Goal: Task Accomplishment & Management: Complete application form

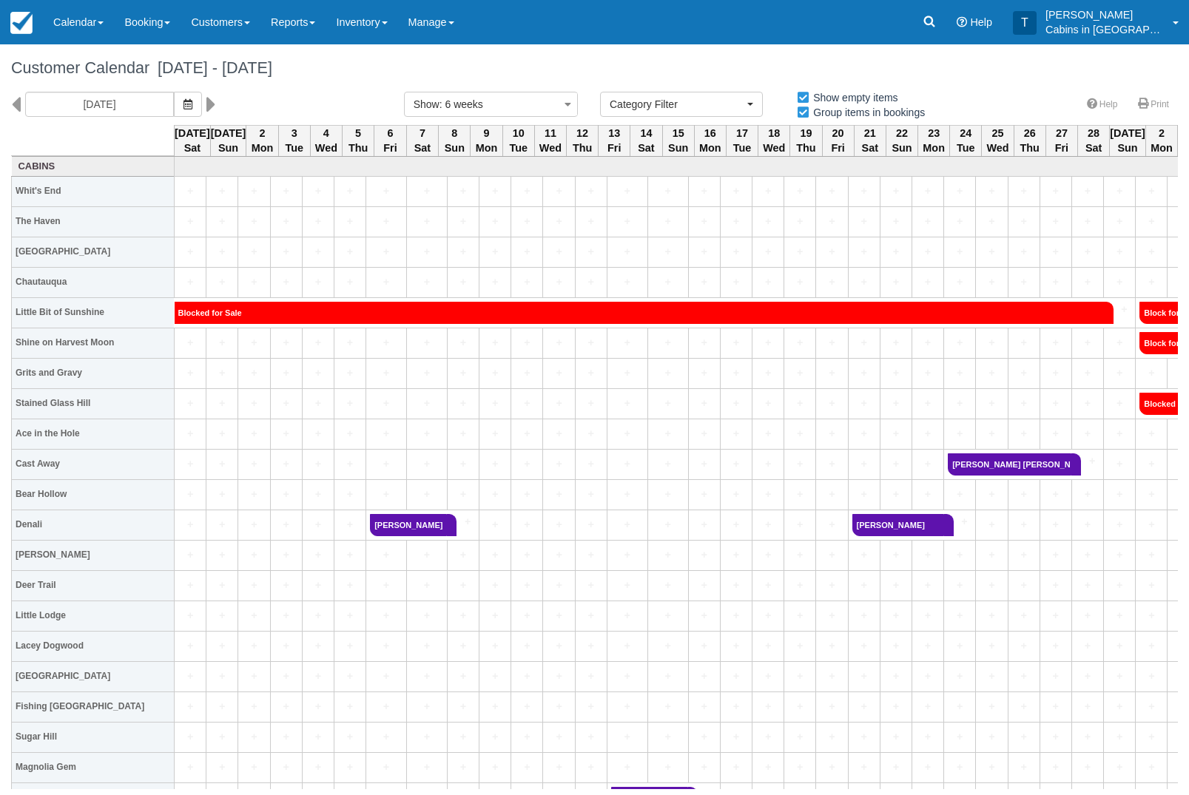
select select
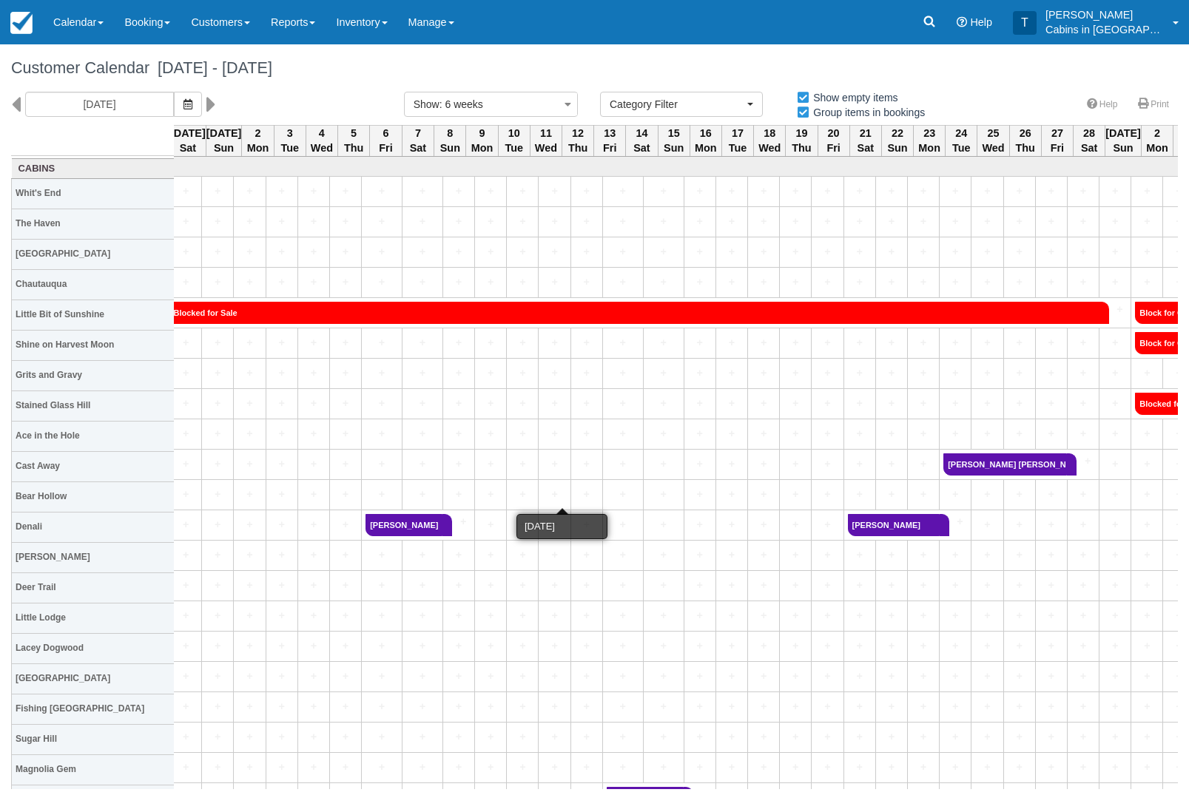
scroll to position [0, 4]
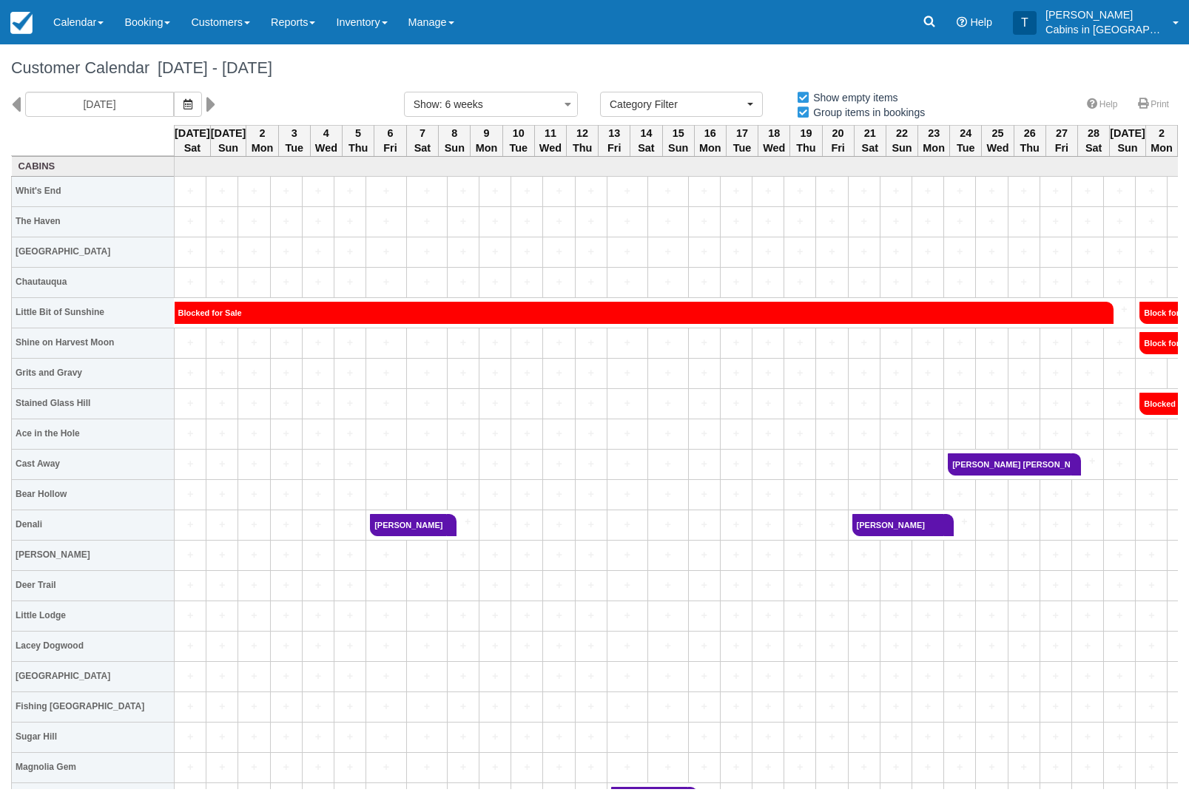
select select
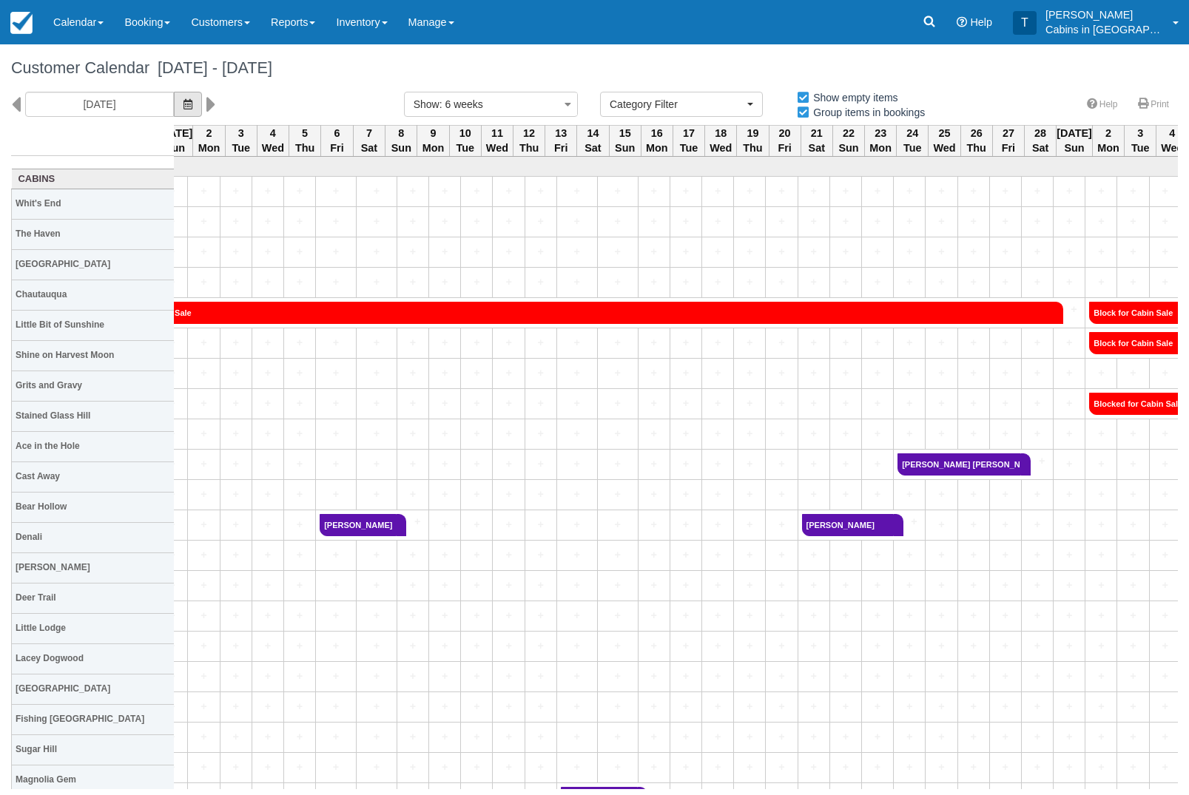
scroll to position [-5, 60]
click at [184, 109] on icon "button" at bounding box center [188, 104] width 9 height 10
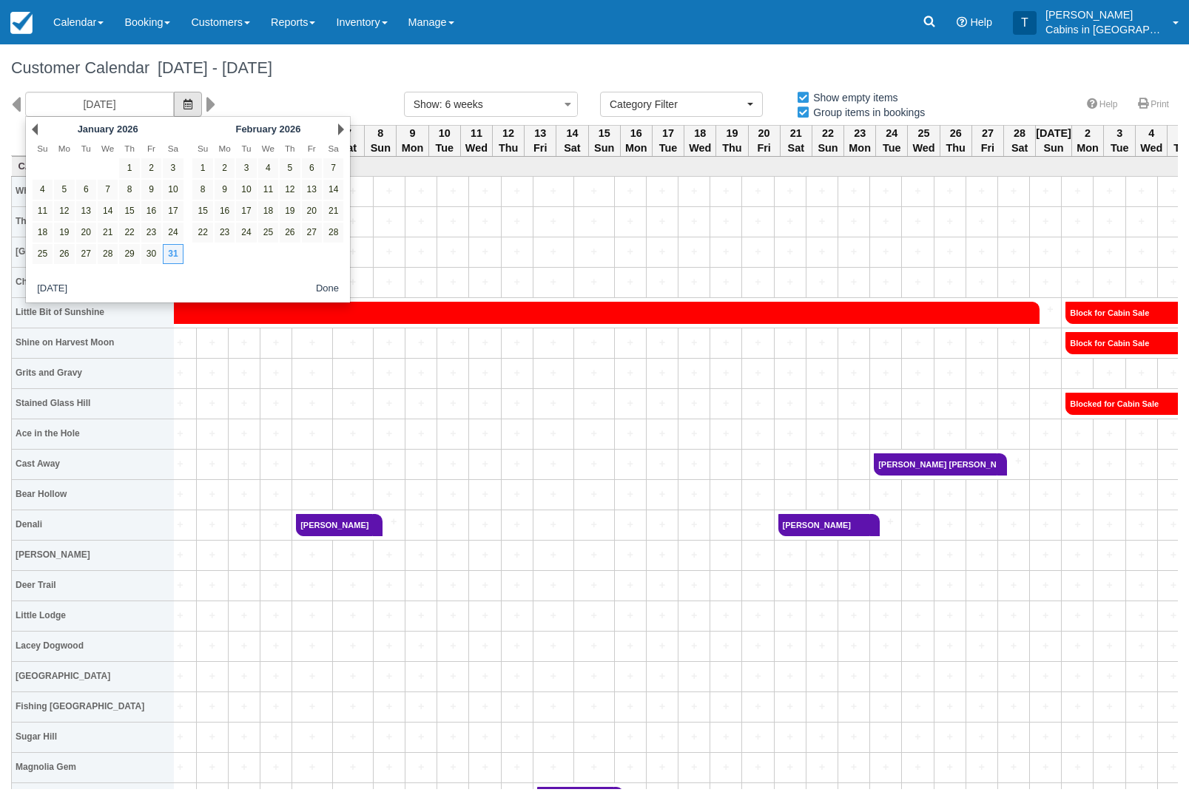
scroll to position [0, 75]
click at [38, 129] on link "Prev" at bounding box center [35, 130] width 6 height 12
click at [37, 128] on link "Prev" at bounding box center [35, 130] width 6 height 12
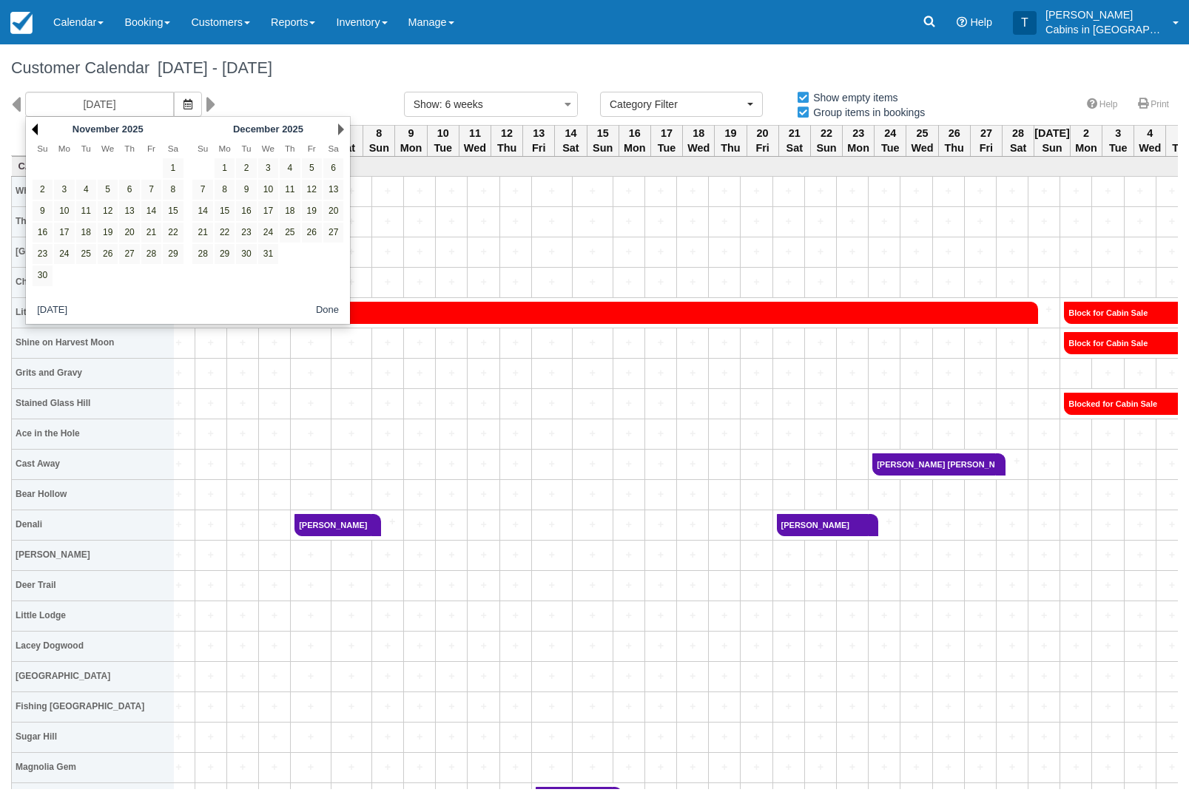
click at [37, 128] on link "Prev" at bounding box center [35, 130] width 6 height 12
click at [36, 130] on link "Prev" at bounding box center [35, 130] width 6 height 12
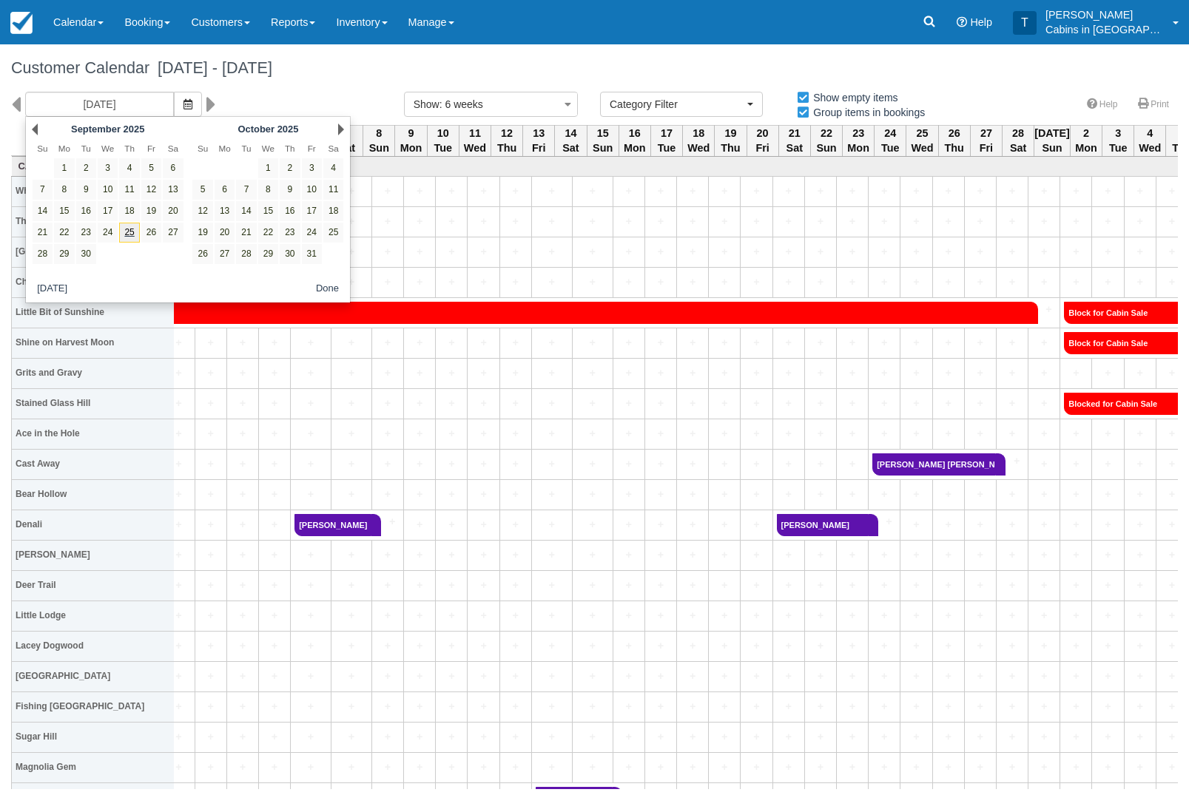
click at [127, 240] on link "25" at bounding box center [129, 233] width 20 height 20
type input "09/25/25"
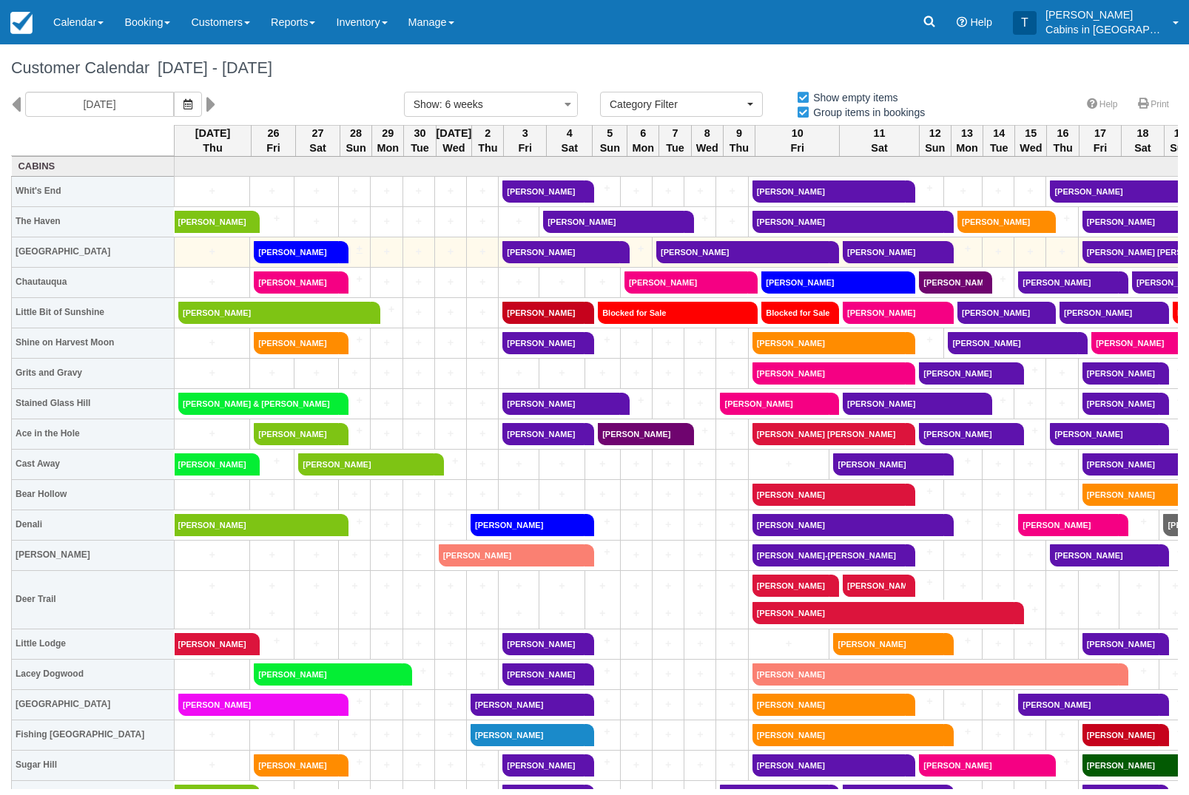
click at [355, 252] on link "+" at bounding box center [353, 249] width 28 height 16
select select
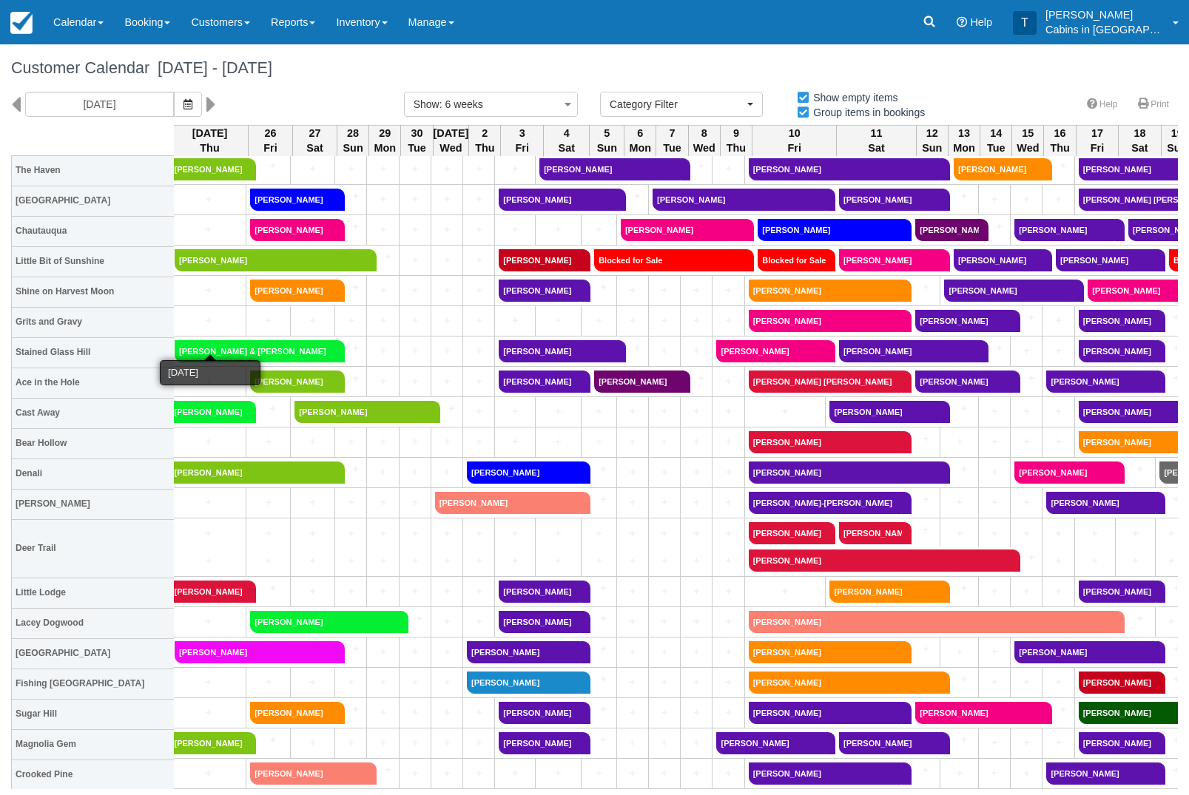
scroll to position [53, 4]
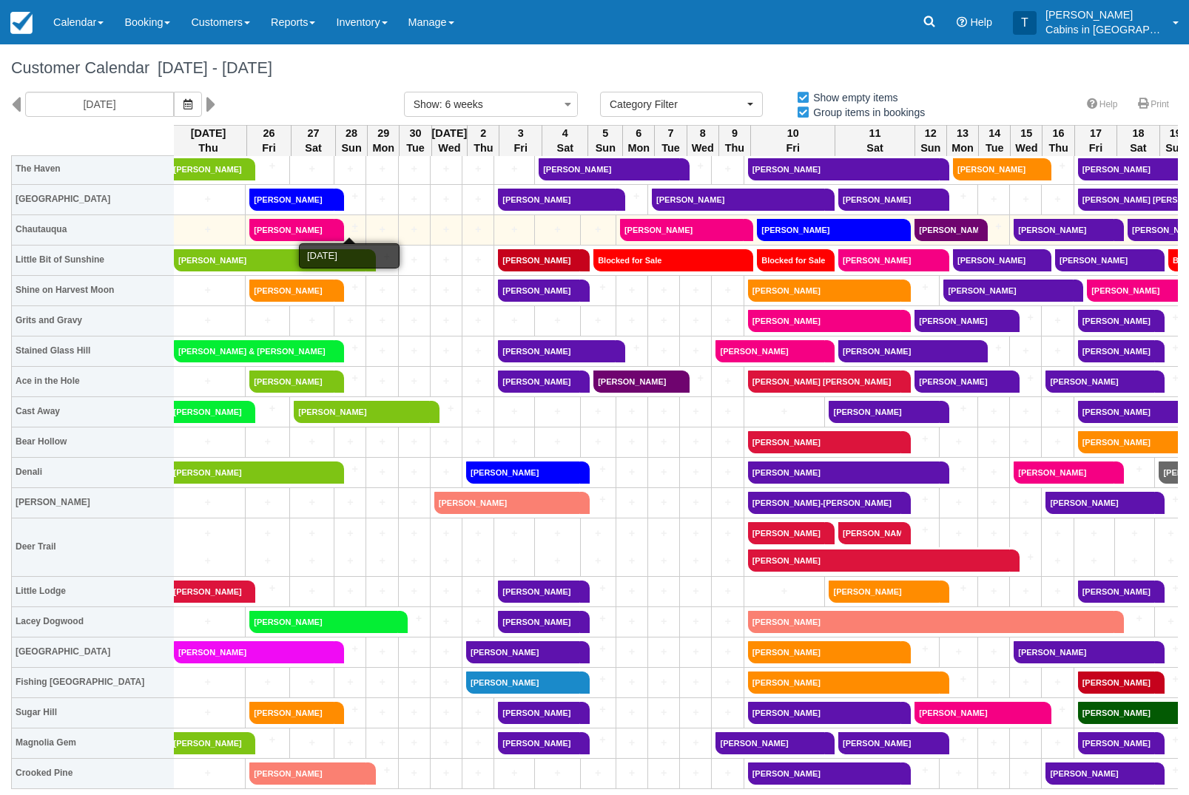
click at [352, 231] on link "+" at bounding box center [348, 227] width 28 height 16
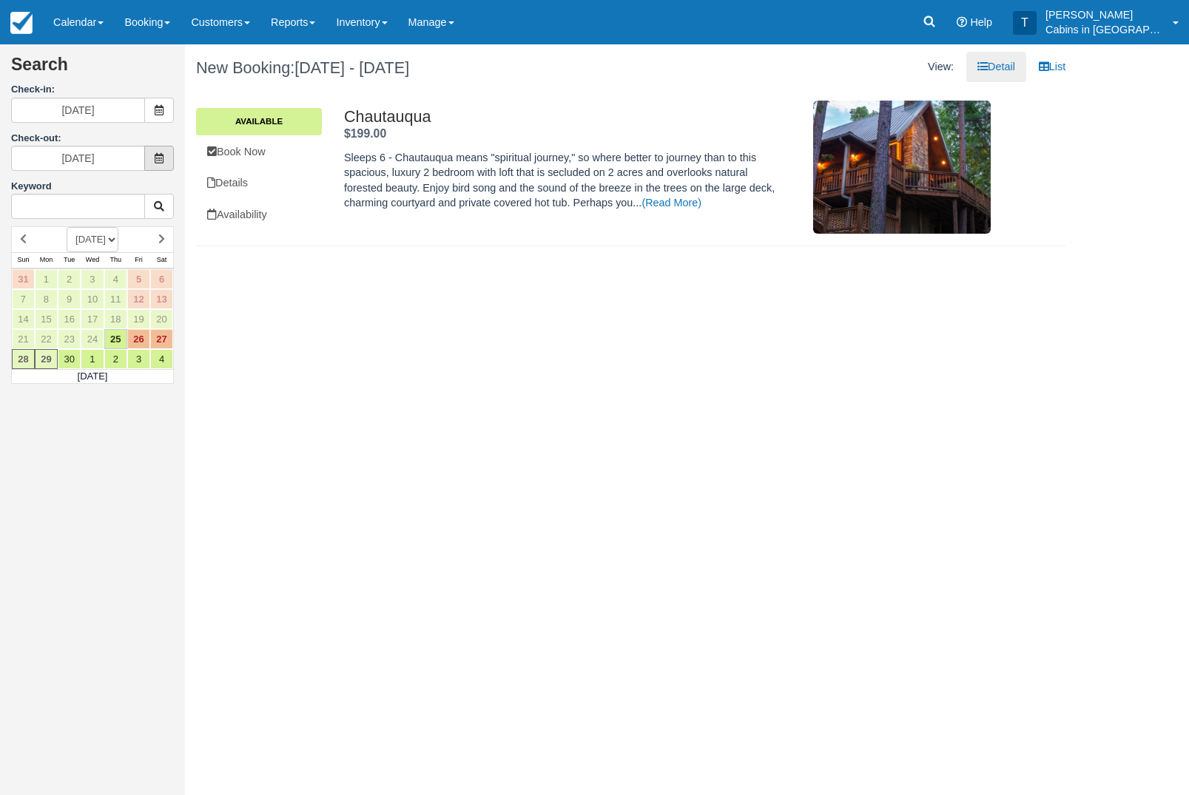
click at [151, 154] on span at bounding box center [159, 158] width 30 height 25
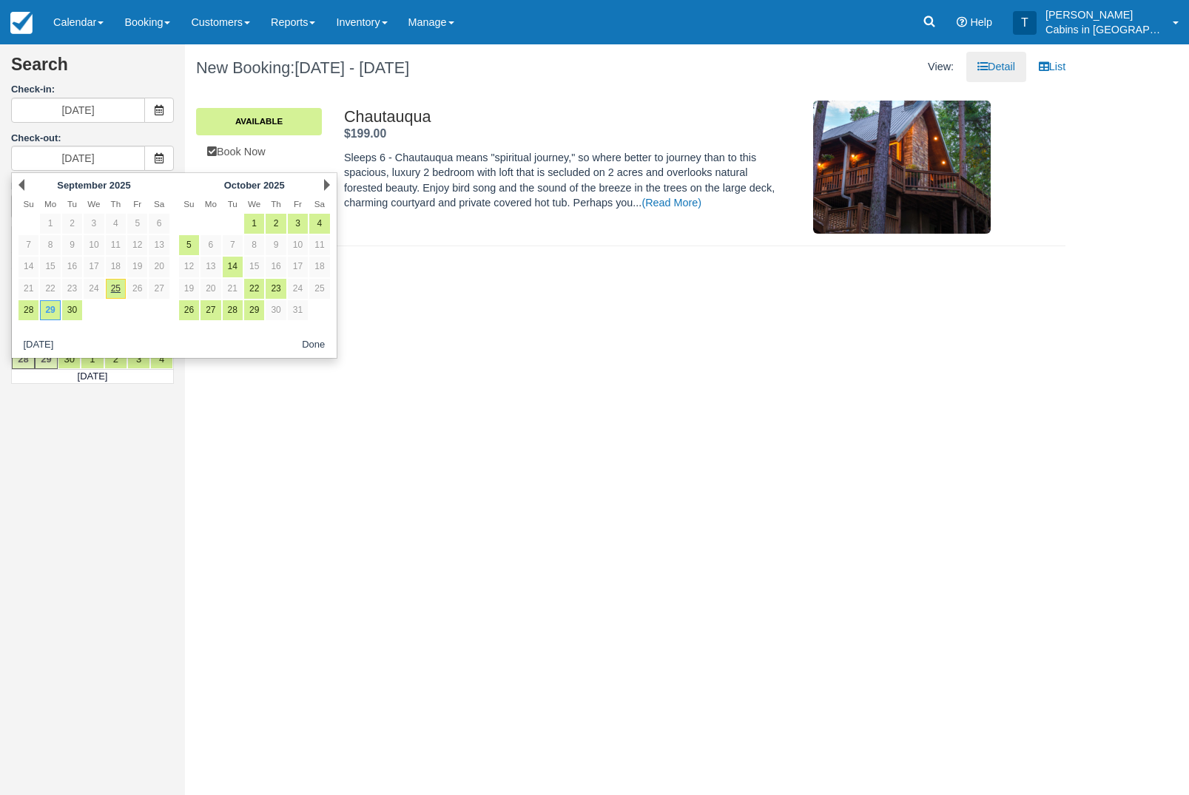
click at [314, 348] on button "Done" at bounding box center [313, 345] width 35 height 18
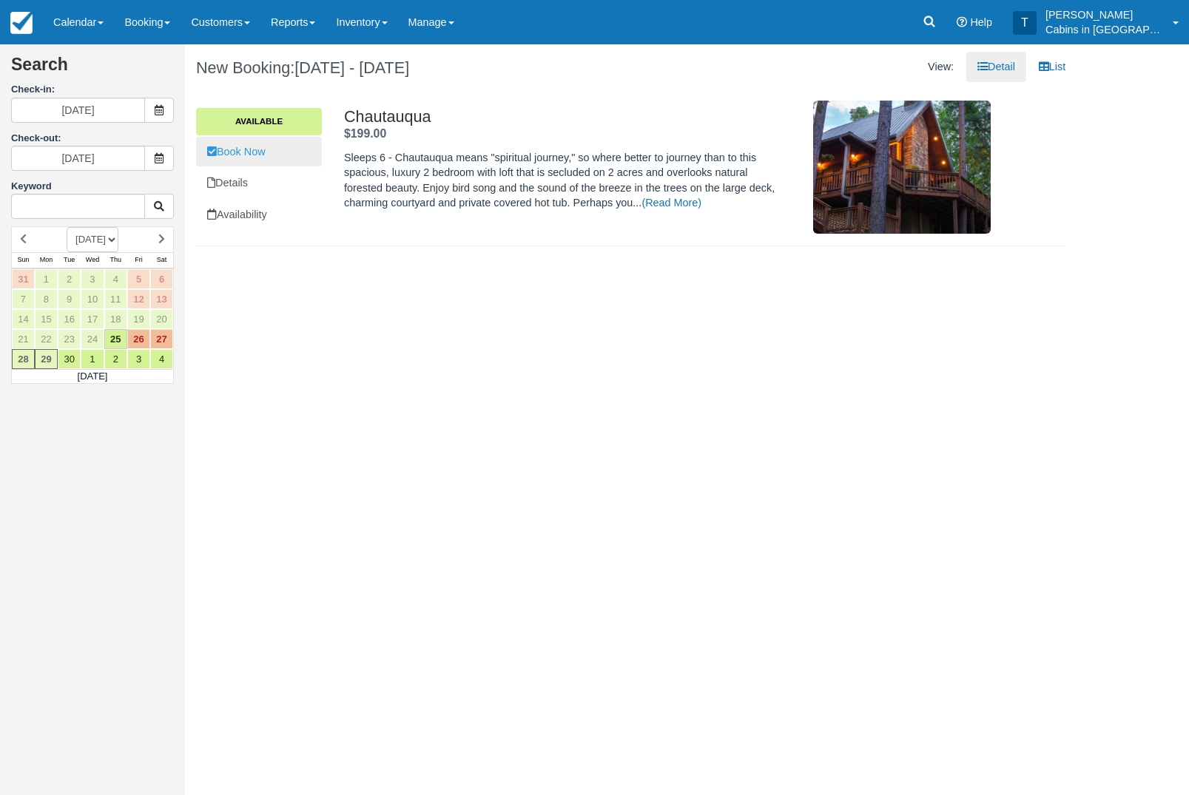
click at [246, 158] on link "Book Now" at bounding box center [259, 152] width 126 height 30
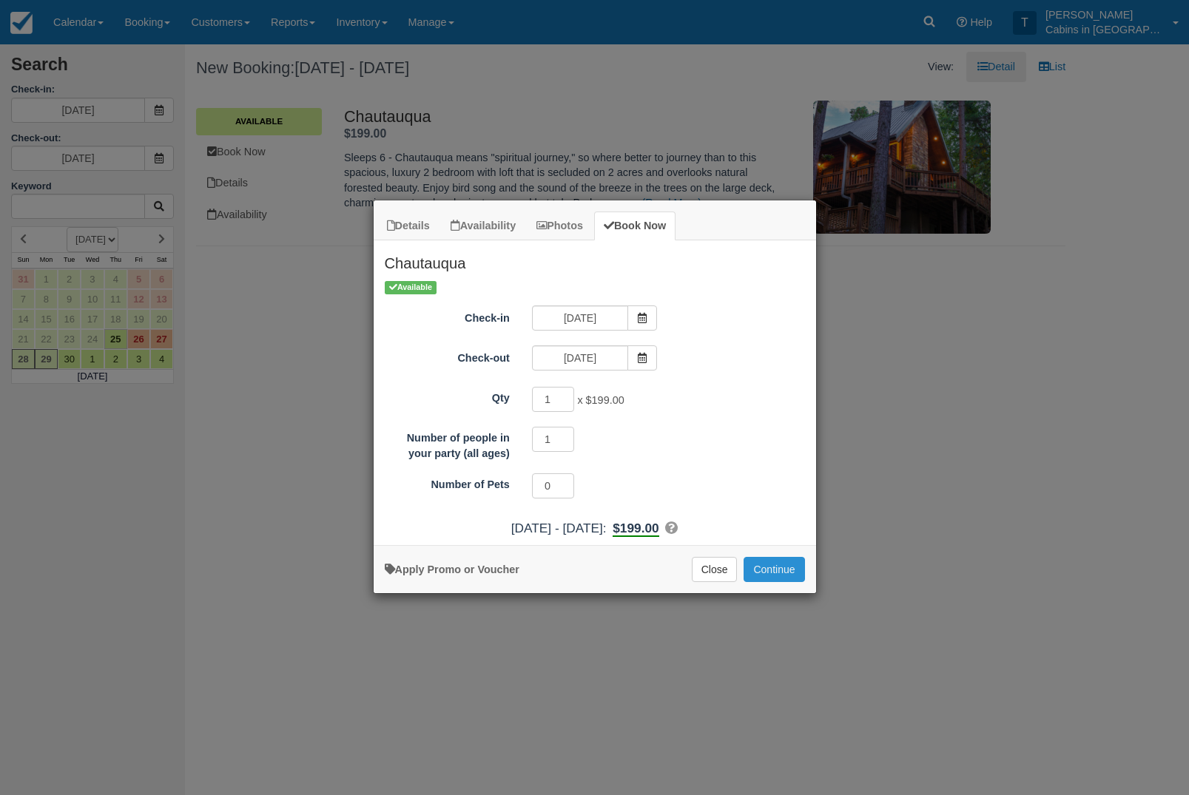
click at [785, 568] on button "Continue" at bounding box center [774, 569] width 61 height 25
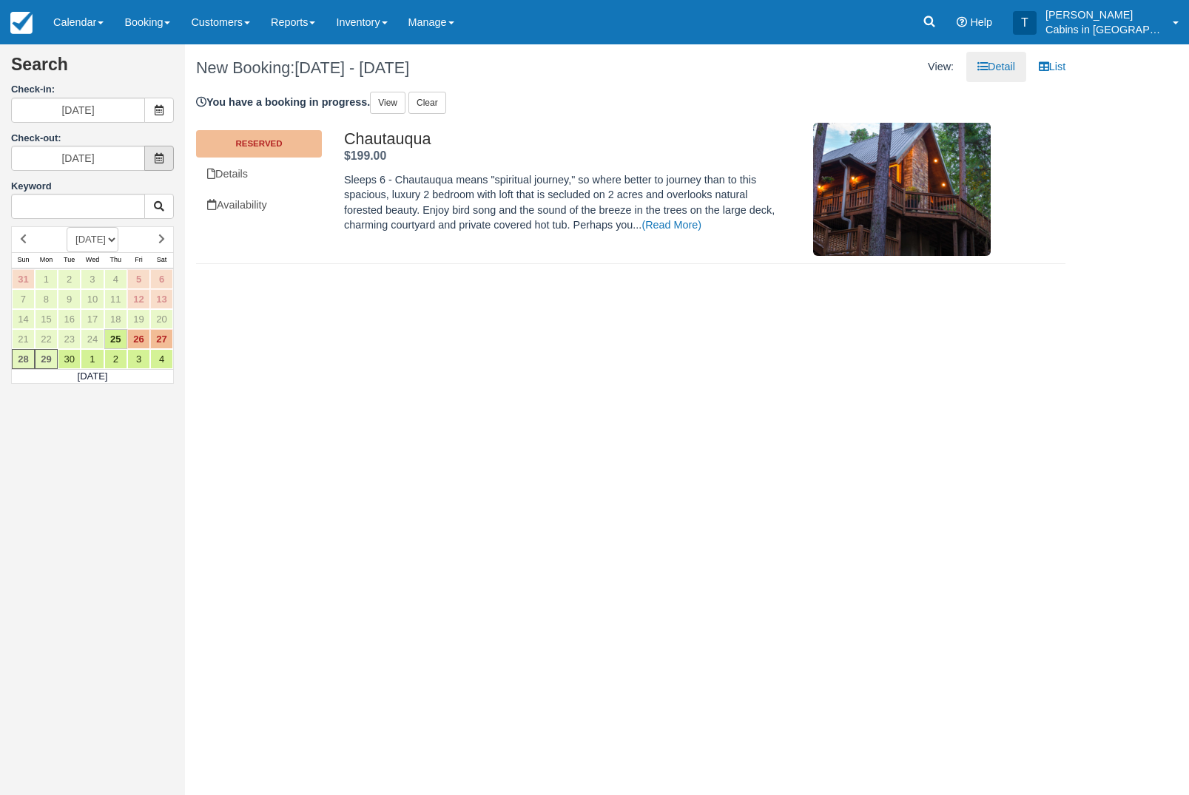
click at [156, 160] on icon at bounding box center [159, 158] width 10 height 10
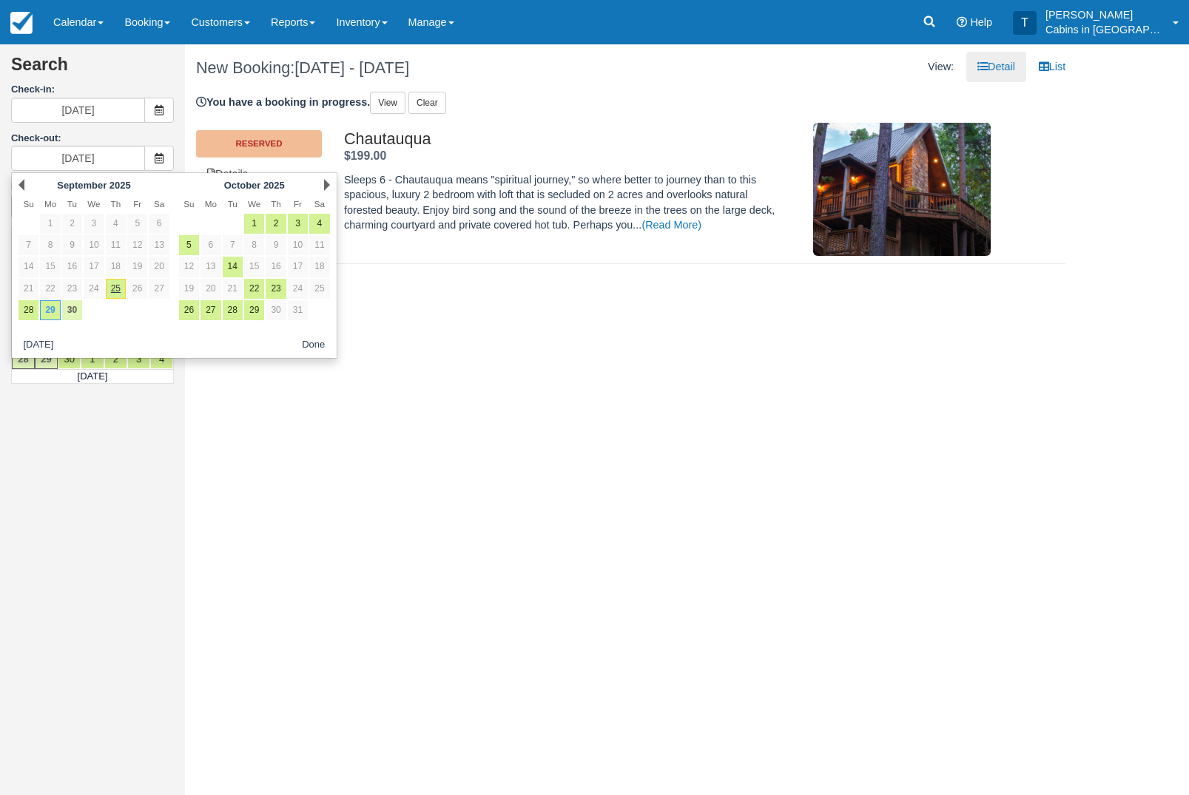
click at [80, 314] on link "30" at bounding box center [72, 310] width 20 height 20
type input "09/30/25"
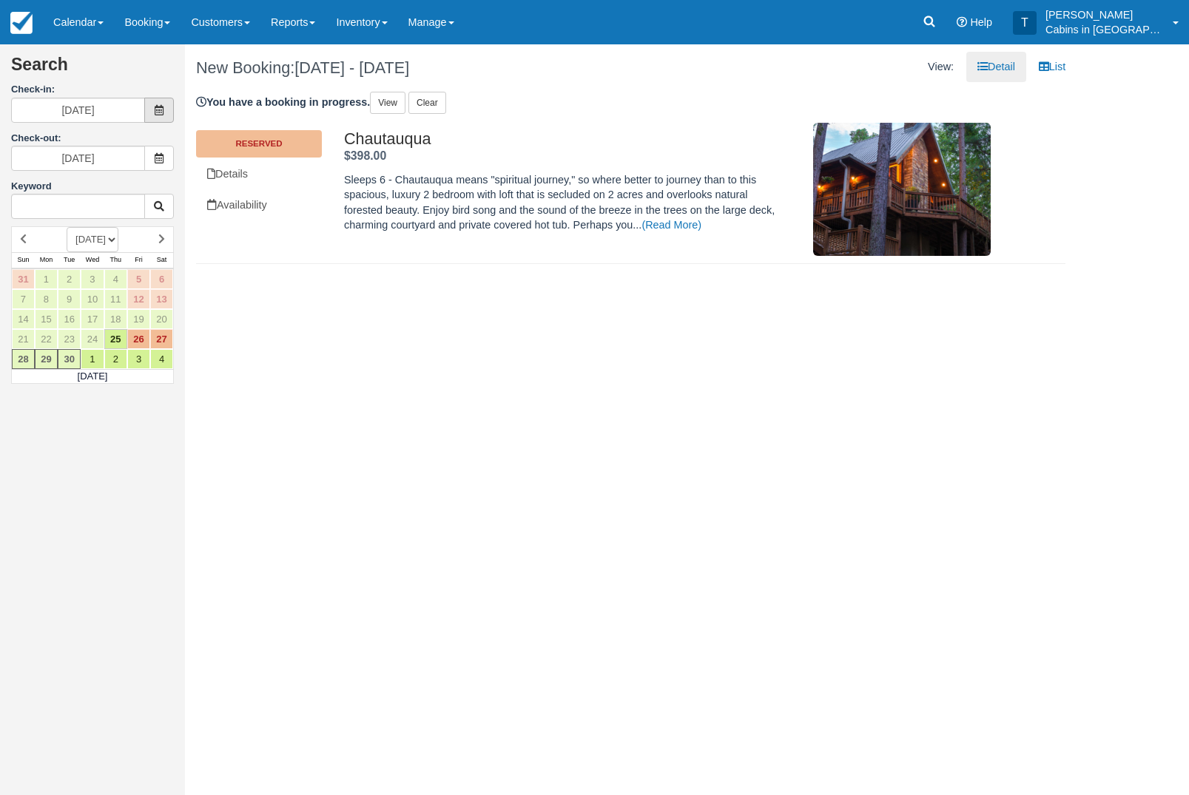
click at [162, 110] on icon at bounding box center [159, 110] width 10 height 10
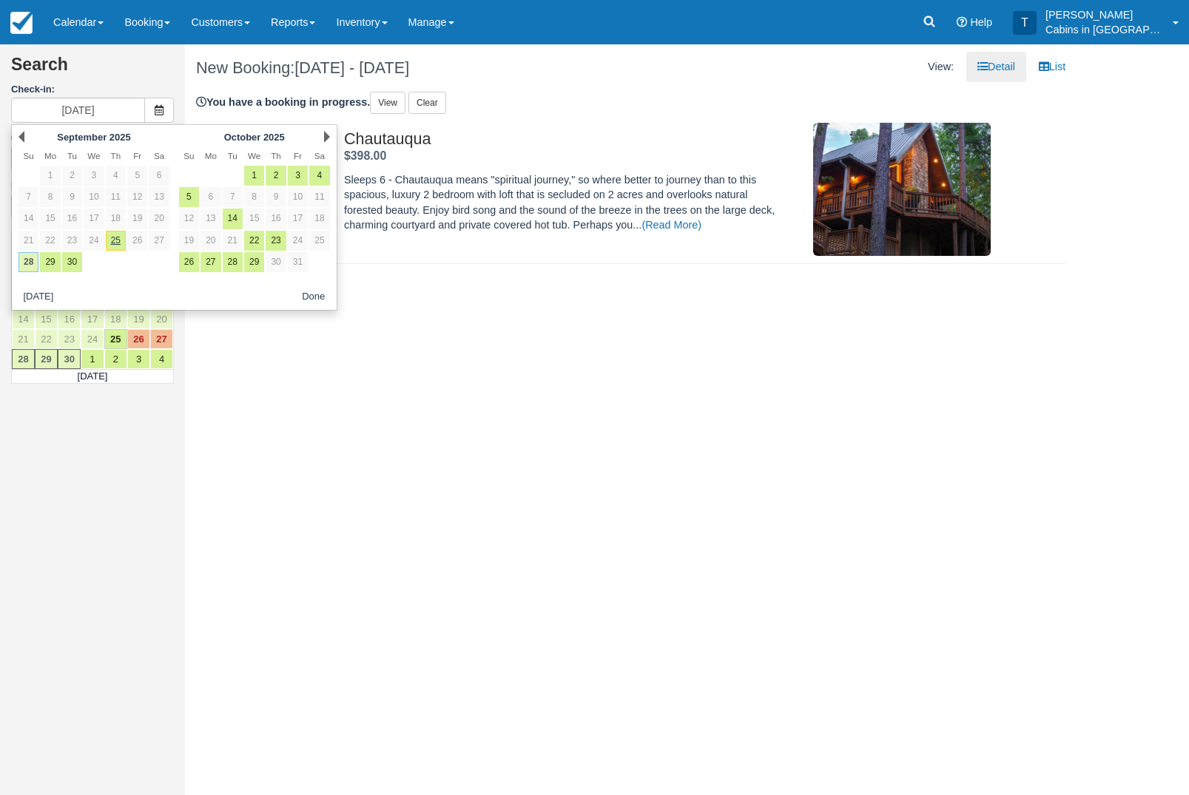
click at [30, 269] on link "28" at bounding box center [28, 262] width 20 height 20
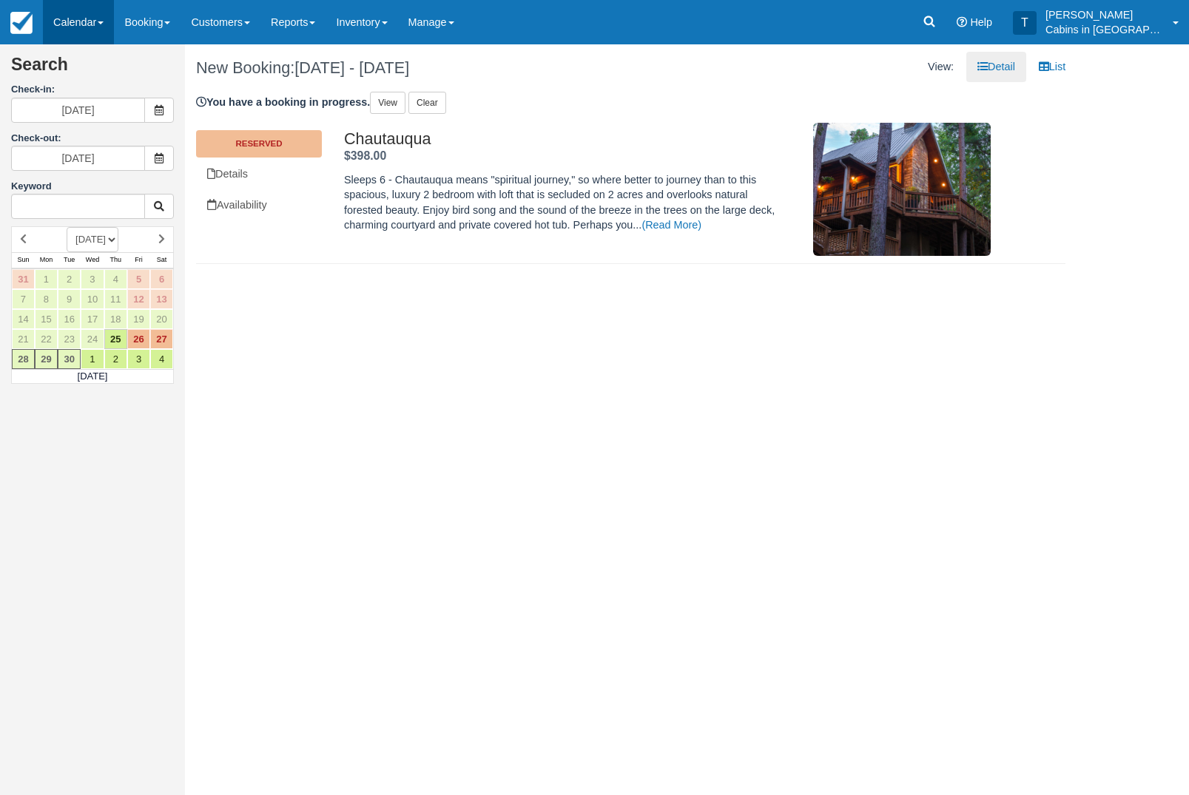
click at [78, 28] on link "Calendar" at bounding box center [78, 22] width 71 height 44
click at [155, 25] on div at bounding box center [594, 397] width 1189 height 795
click at [149, 21] on link "Booking" at bounding box center [147, 22] width 67 height 44
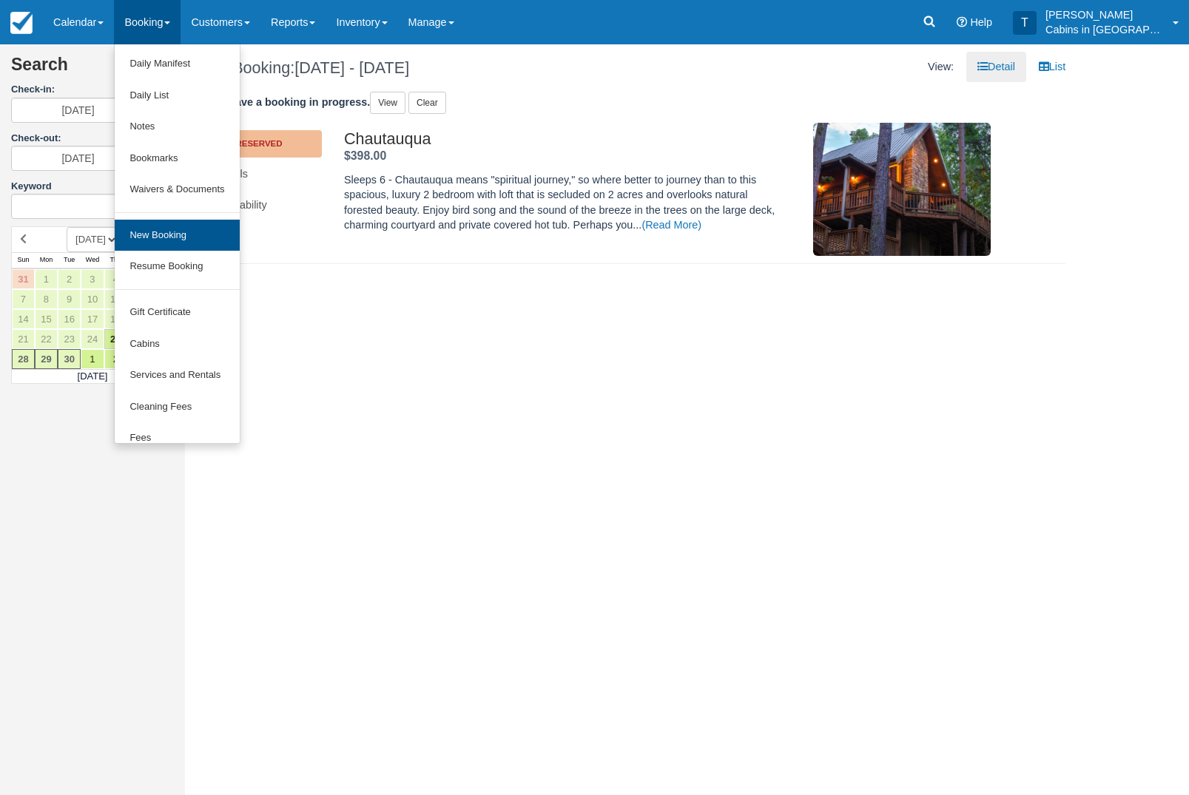
click at [156, 243] on link "New Booking" at bounding box center [177, 236] width 124 height 32
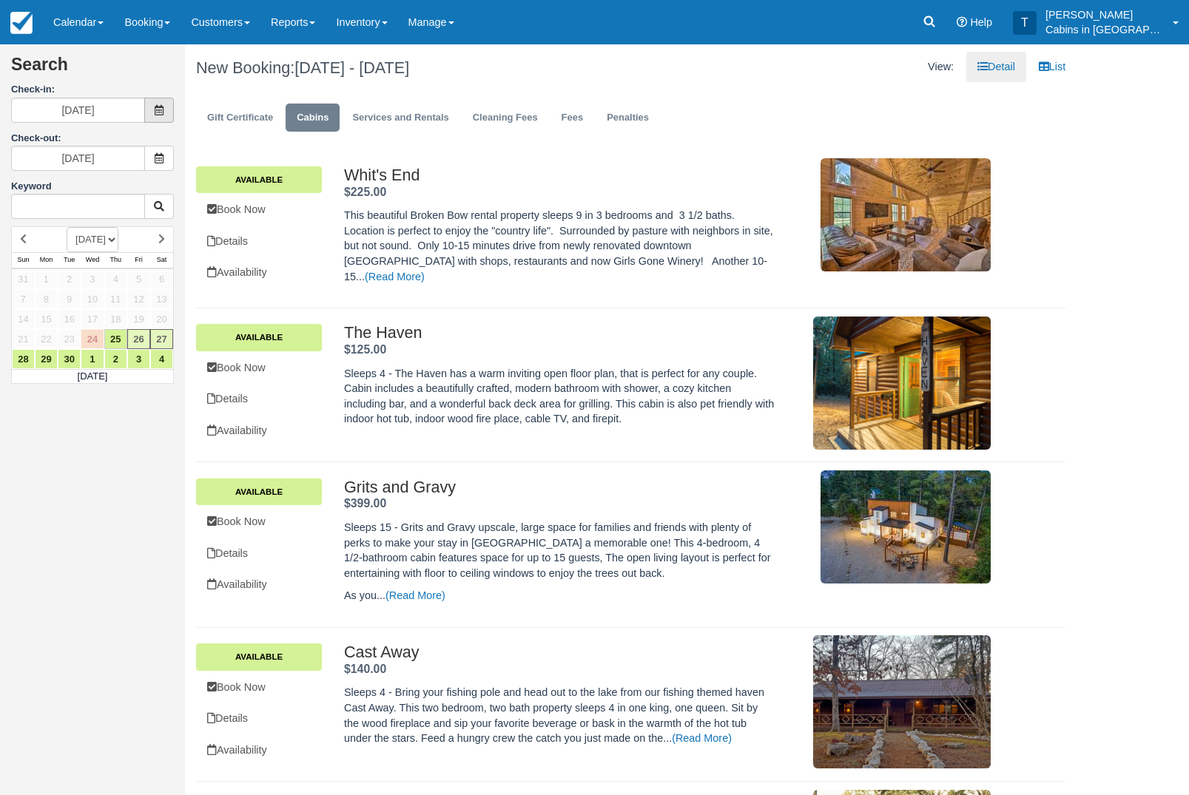
click at [167, 108] on span at bounding box center [159, 110] width 30 height 25
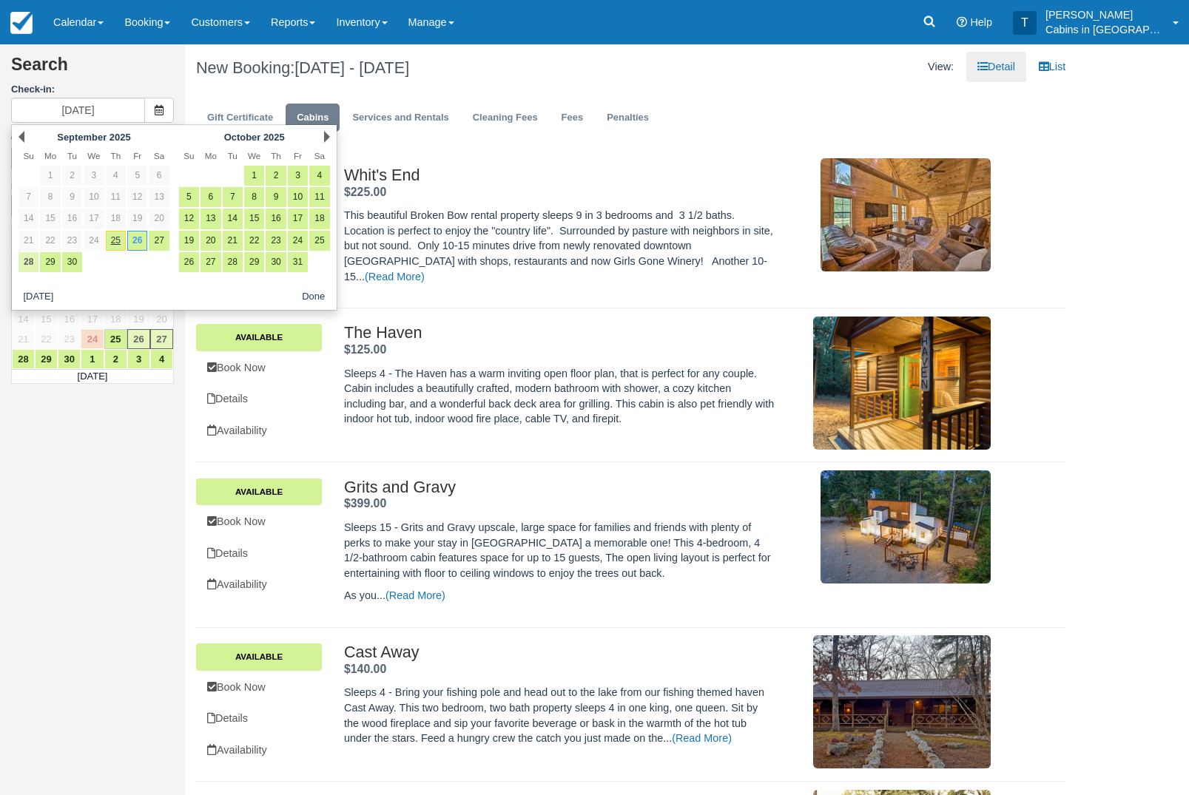
click at [29, 266] on link "28" at bounding box center [28, 262] width 20 height 20
type input "[DATE]"
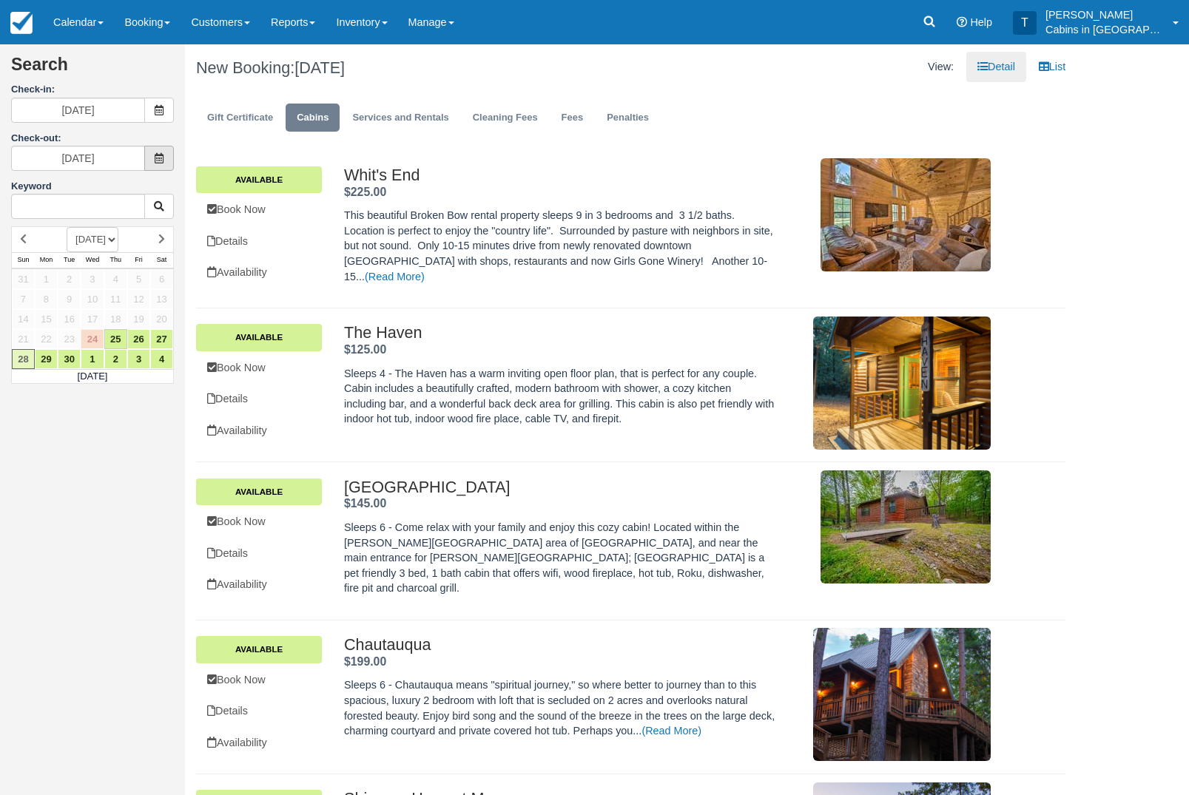
click at [155, 157] on icon at bounding box center [159, 158] width 10 height 10
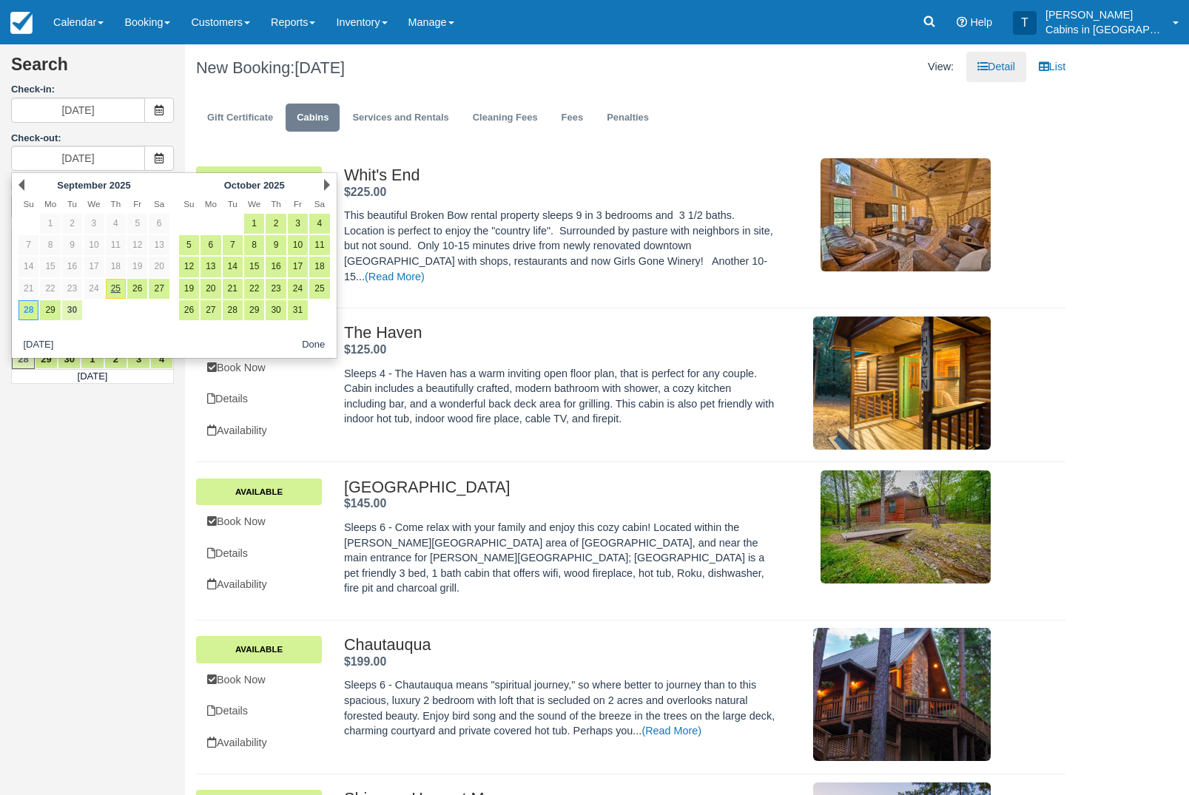
click at [81, 310] on link "30" at bounding box center [72, 310] width 20 height 20
type input "[DATE]"
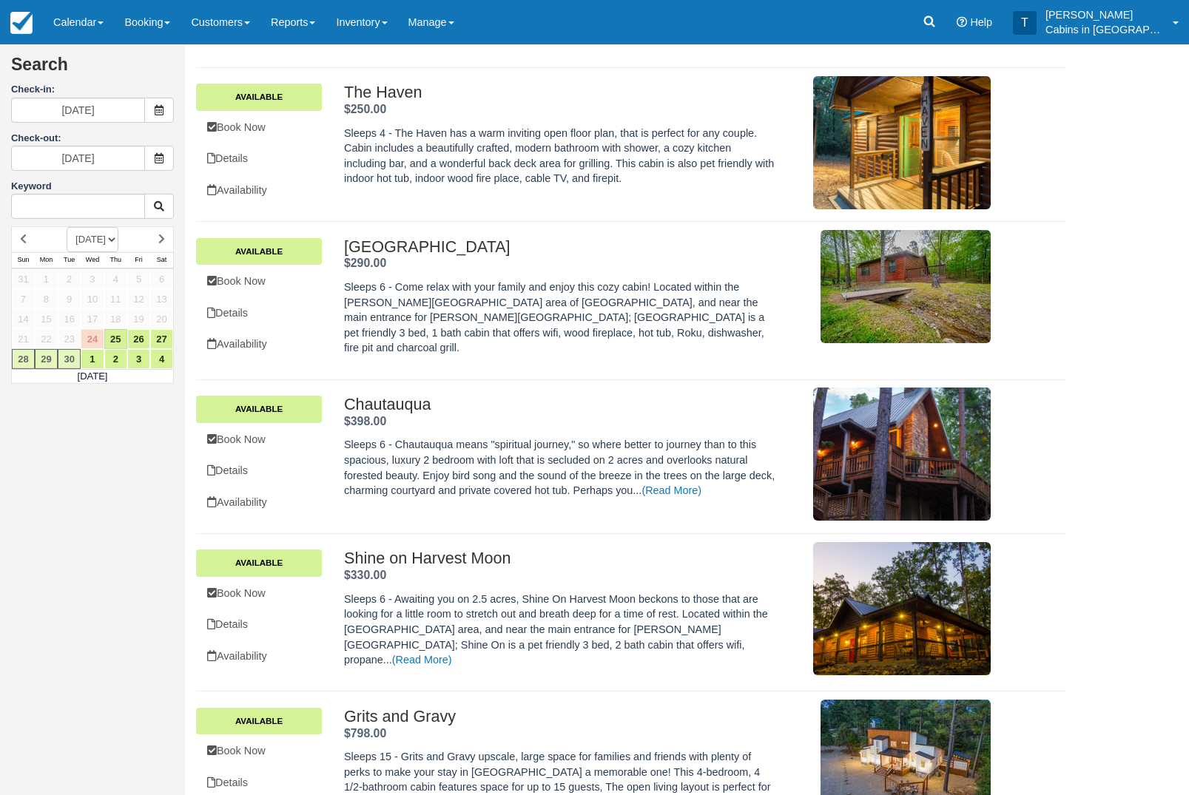
scroll to position [255, 0]
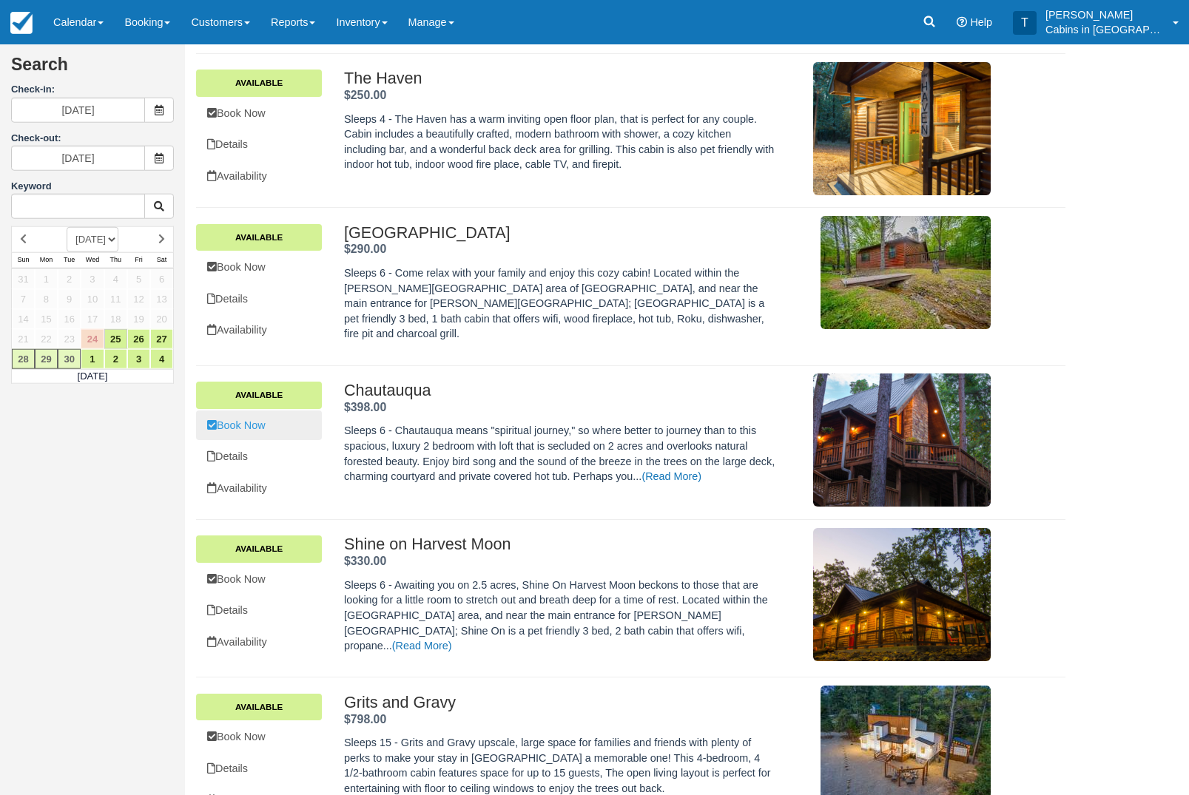
click at [238, 432] on link "Book Now" at bounding box center [259, 426] width 126 height 30
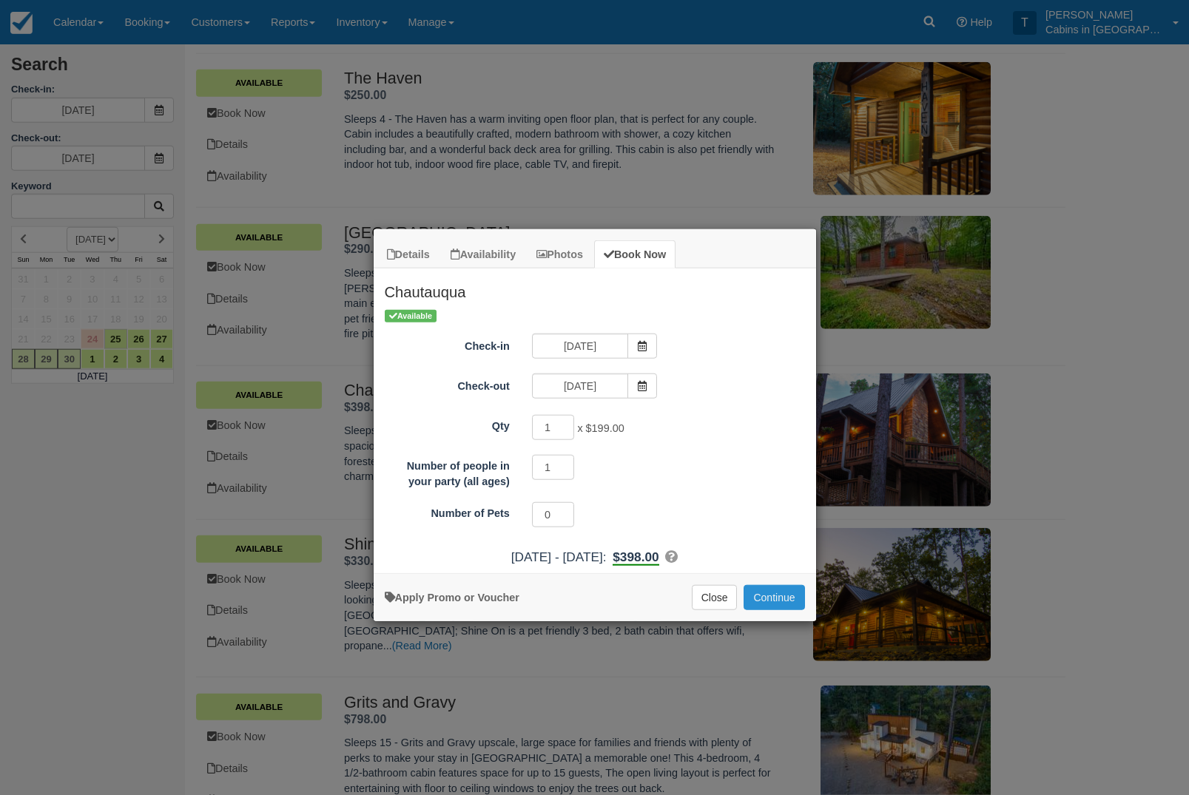
click at [775, 599] on button "Continue" at bounding box center [774, 597] width 61 height 25
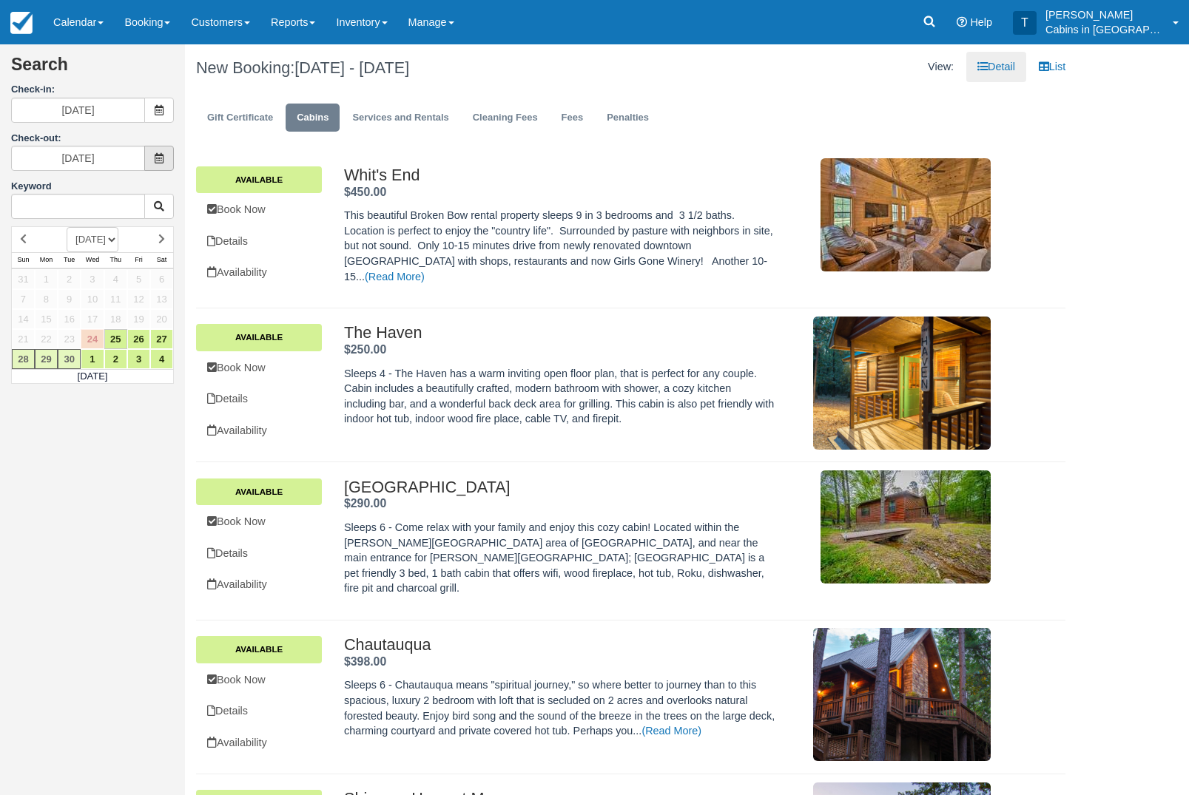
click at [158, 158] on icon at bounding box center [159, 158] width 10 height 10
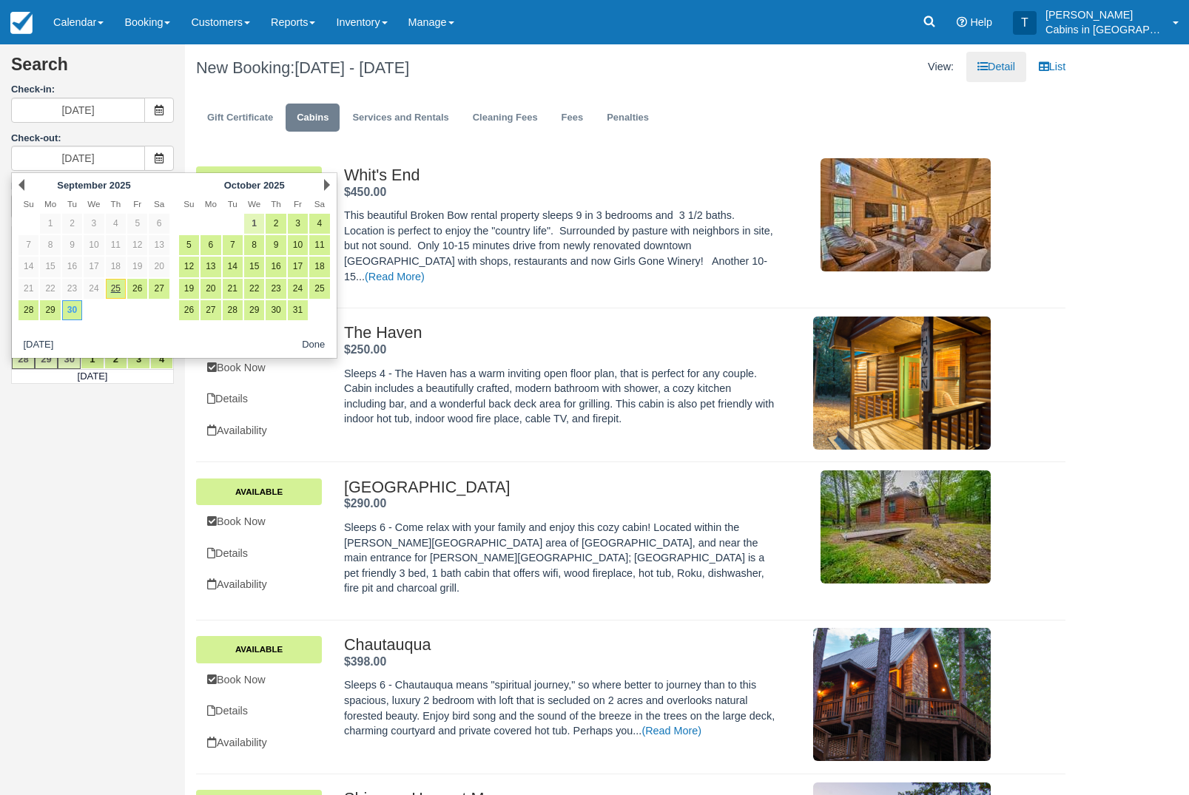
click at [250, 216] on link "1" at bounding box center [254, 224] width 20 height 20
type input "[DATE]"
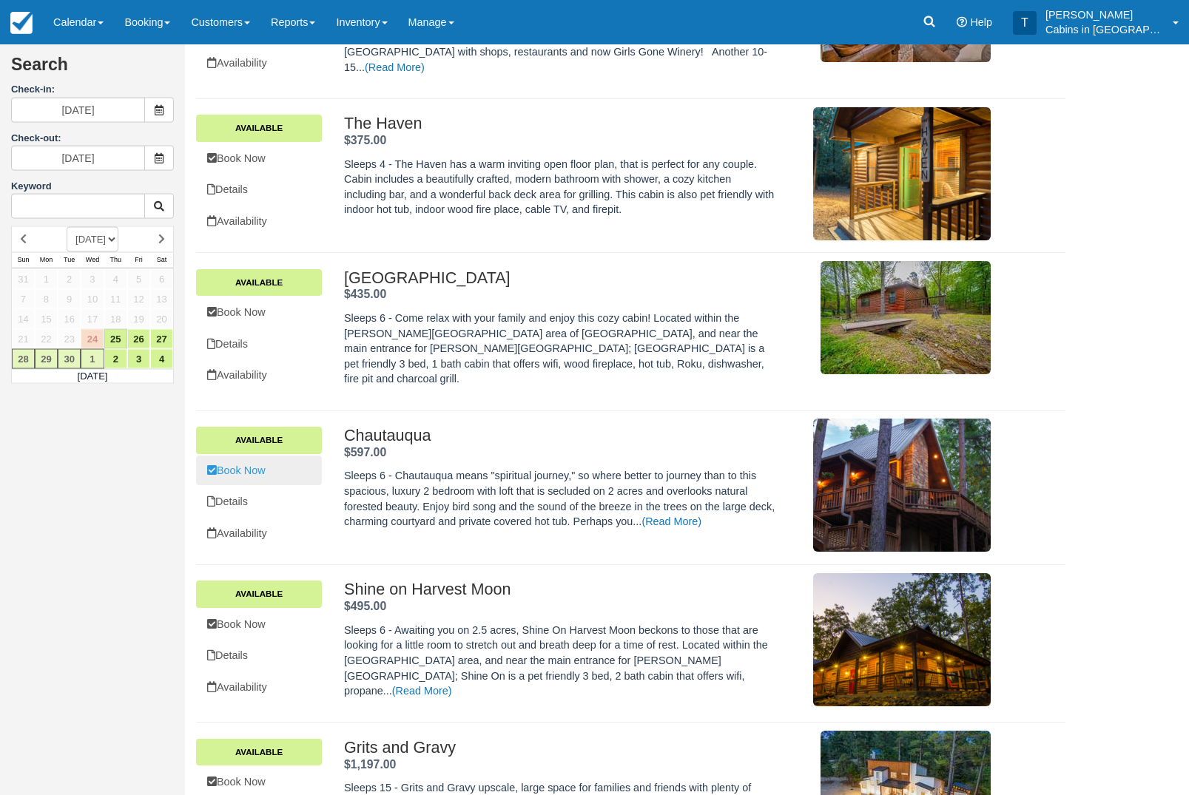
click at [232, 476] on link "Book Now" at bounding box center [259, 471] width 126 height 30
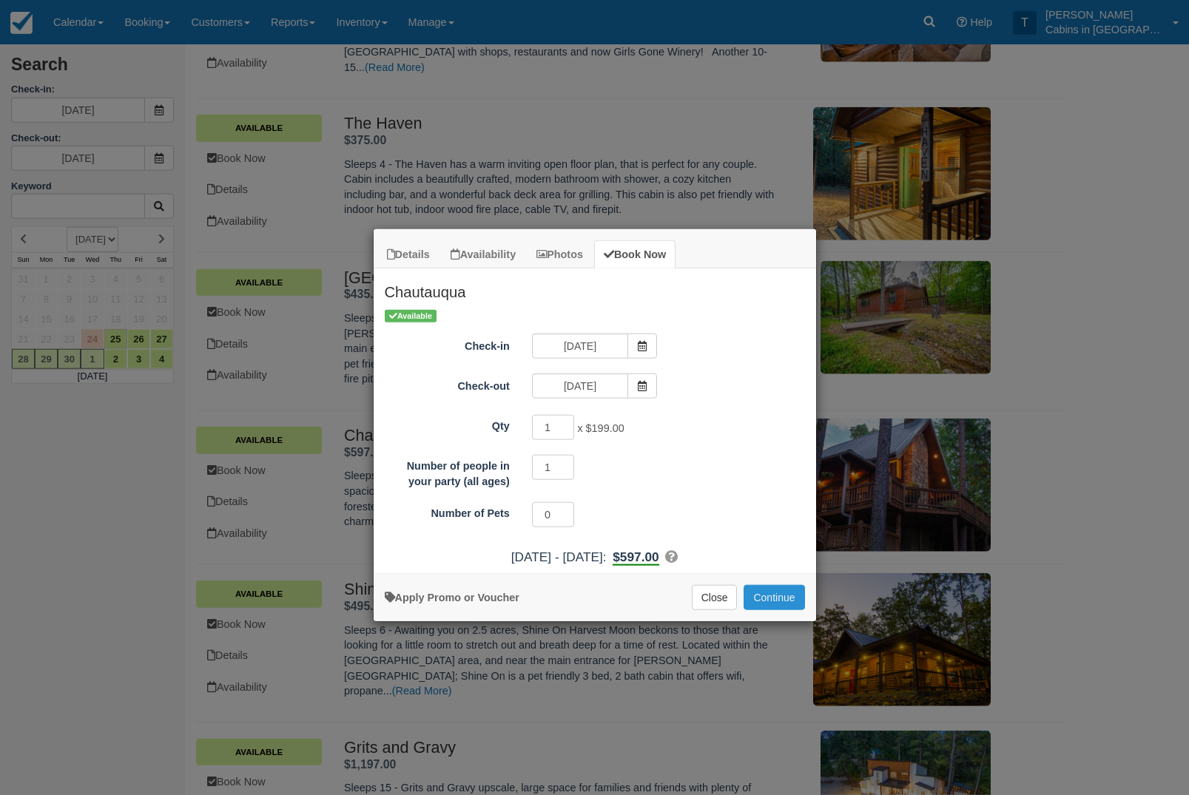
click at [791, 596] on button "Continue" at bounding box center [774, 597] width 61 height 25
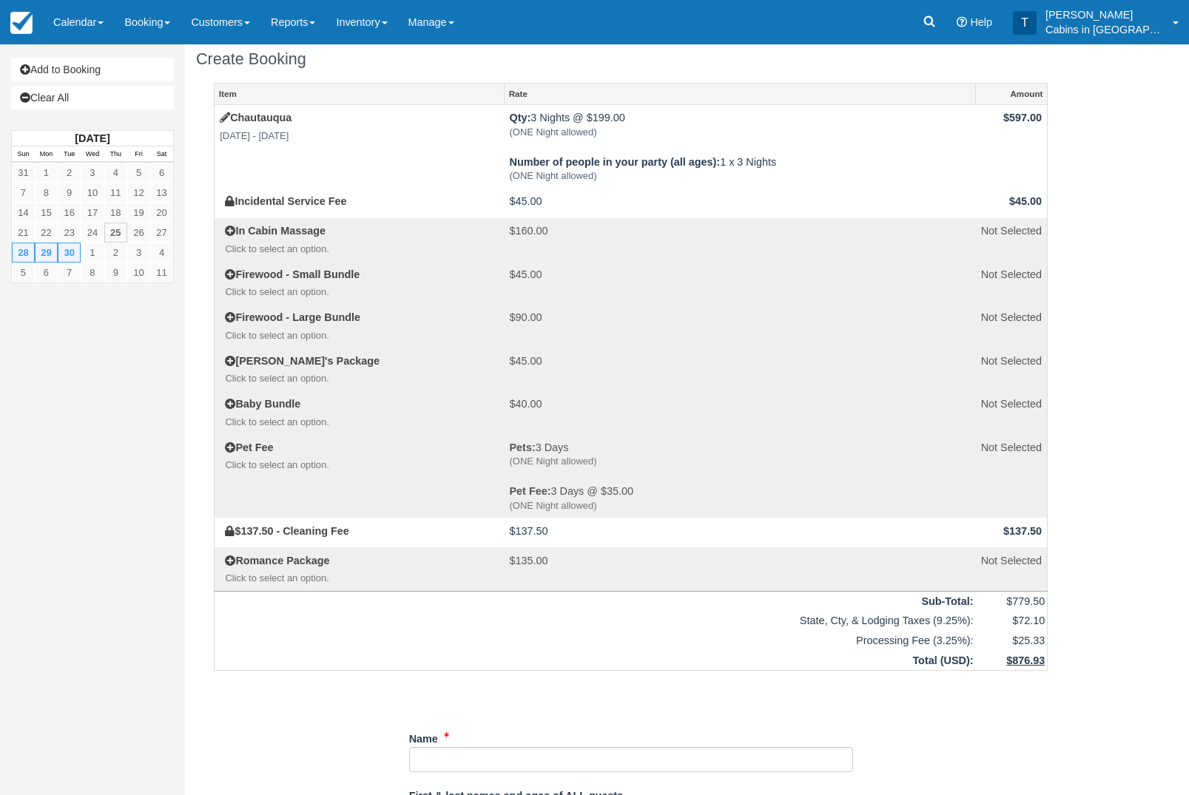
scroll to position [13, 0]
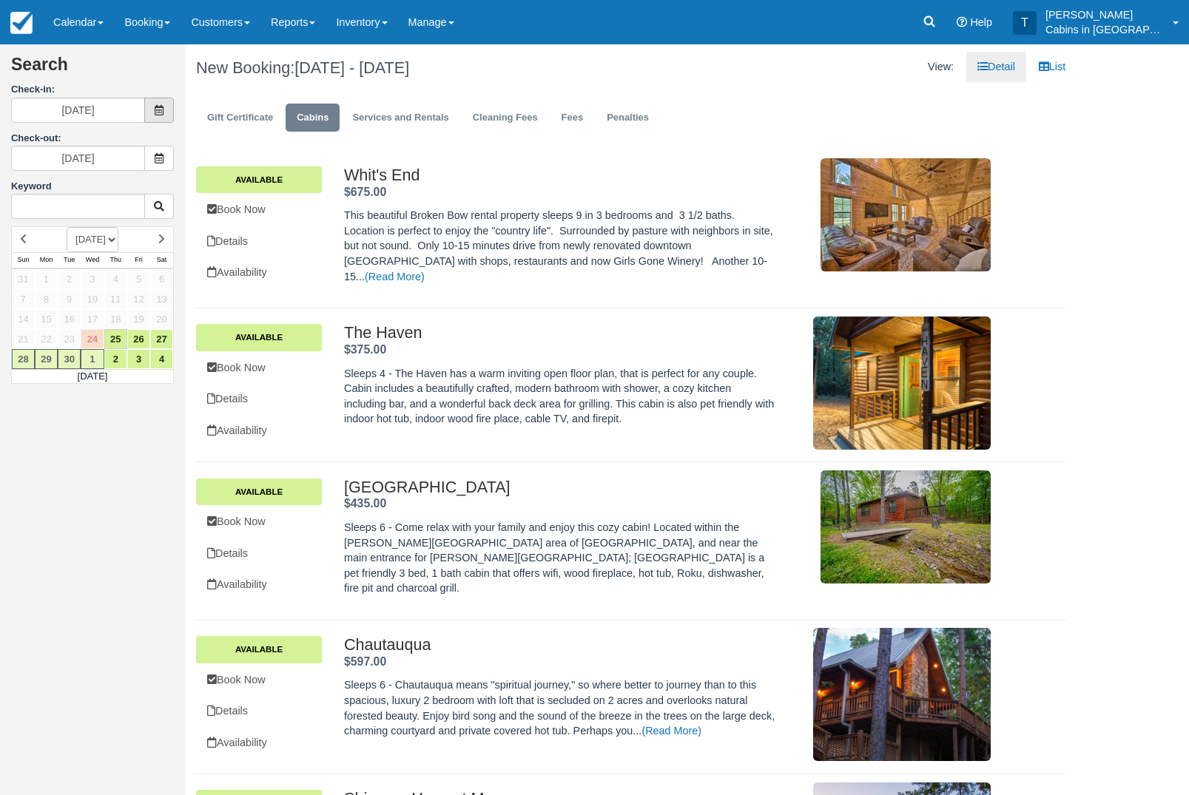
click at [155, 110] on icon at bounding box center [159, 110] width 10 height 10
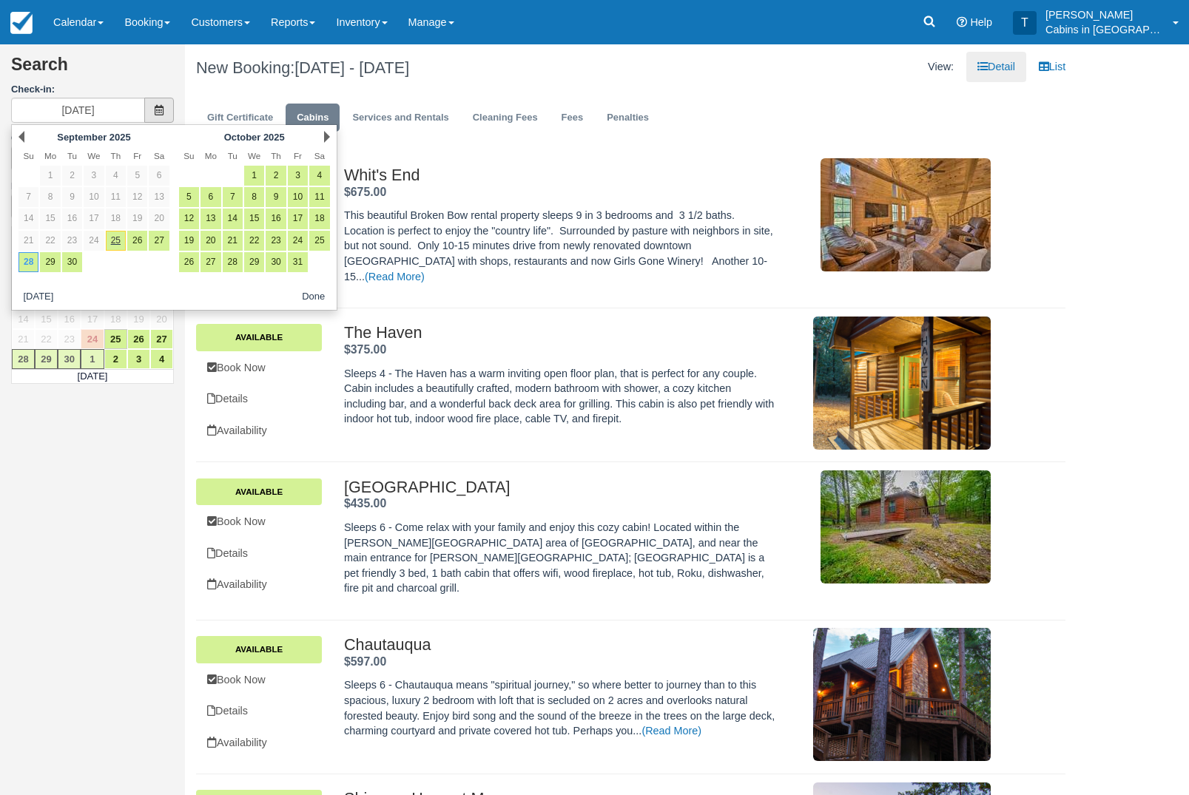
click at [158, 110] on icon at bounding box center [159, 110] width 10 height 10
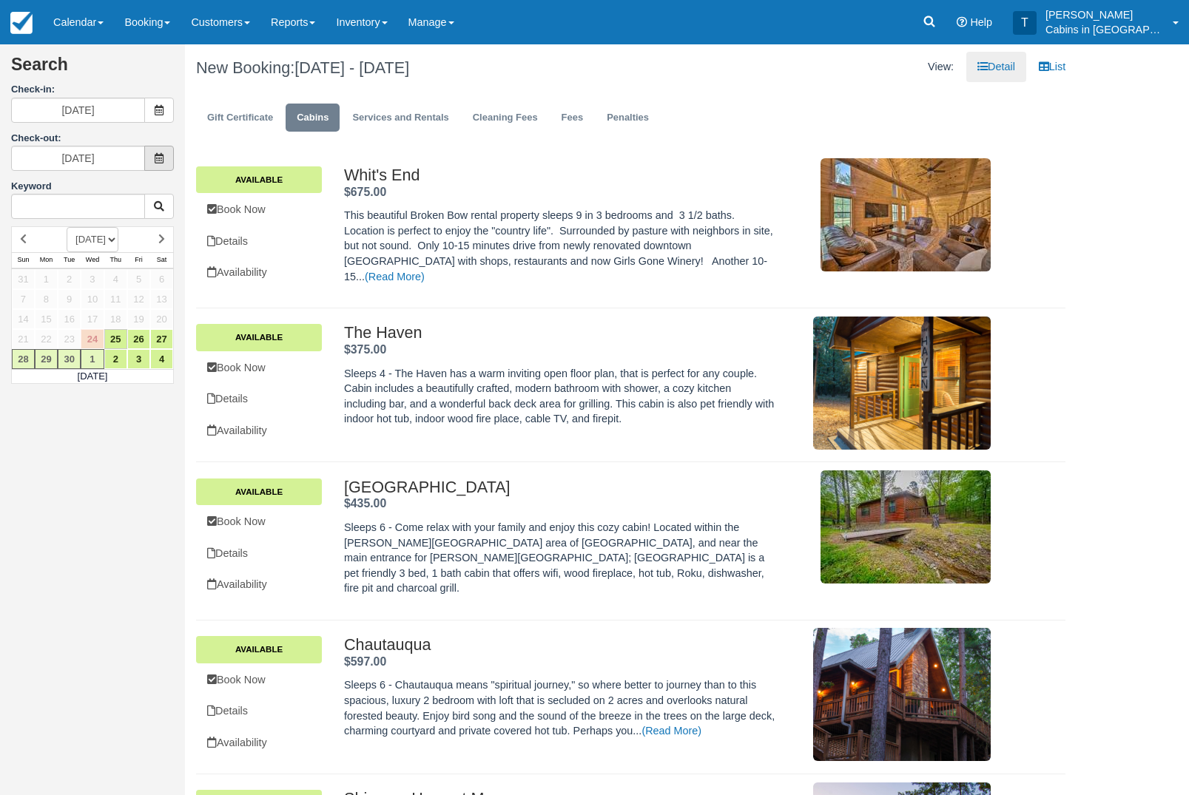
click at [156, 162] on icon at bounding box center [159, 158] width 10 height 10
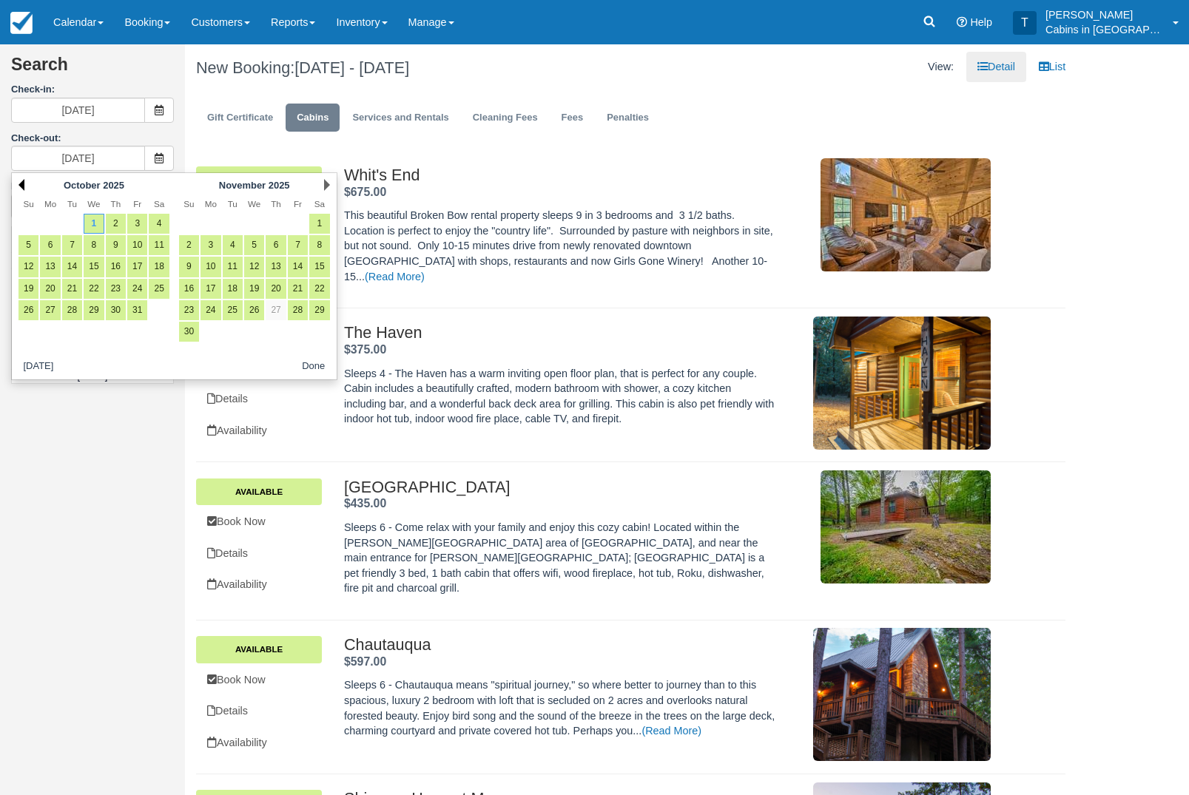
click at [24, 186] on link "Prev" at bounding box center [21, 185] width 6 height 12
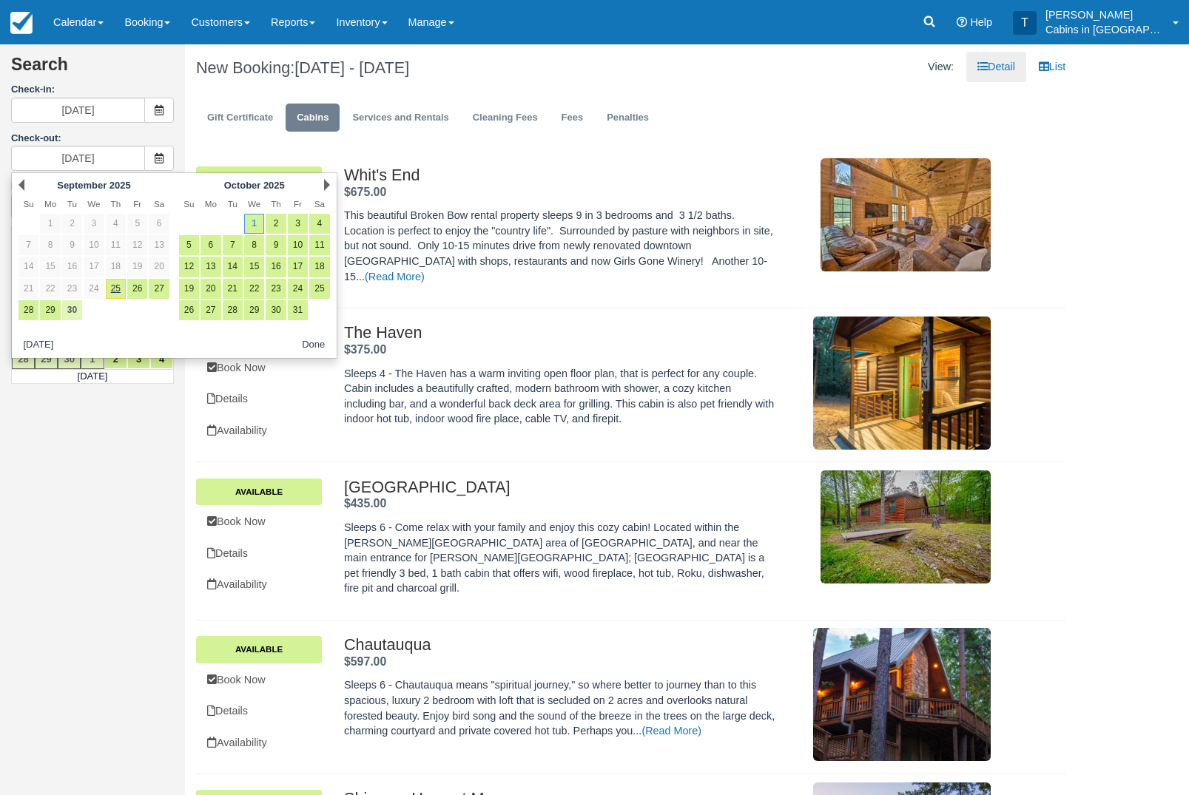
click at [75, 312] on link "30" at bounding box center [72, 310] width 20 height 20
type input "[DATE]"
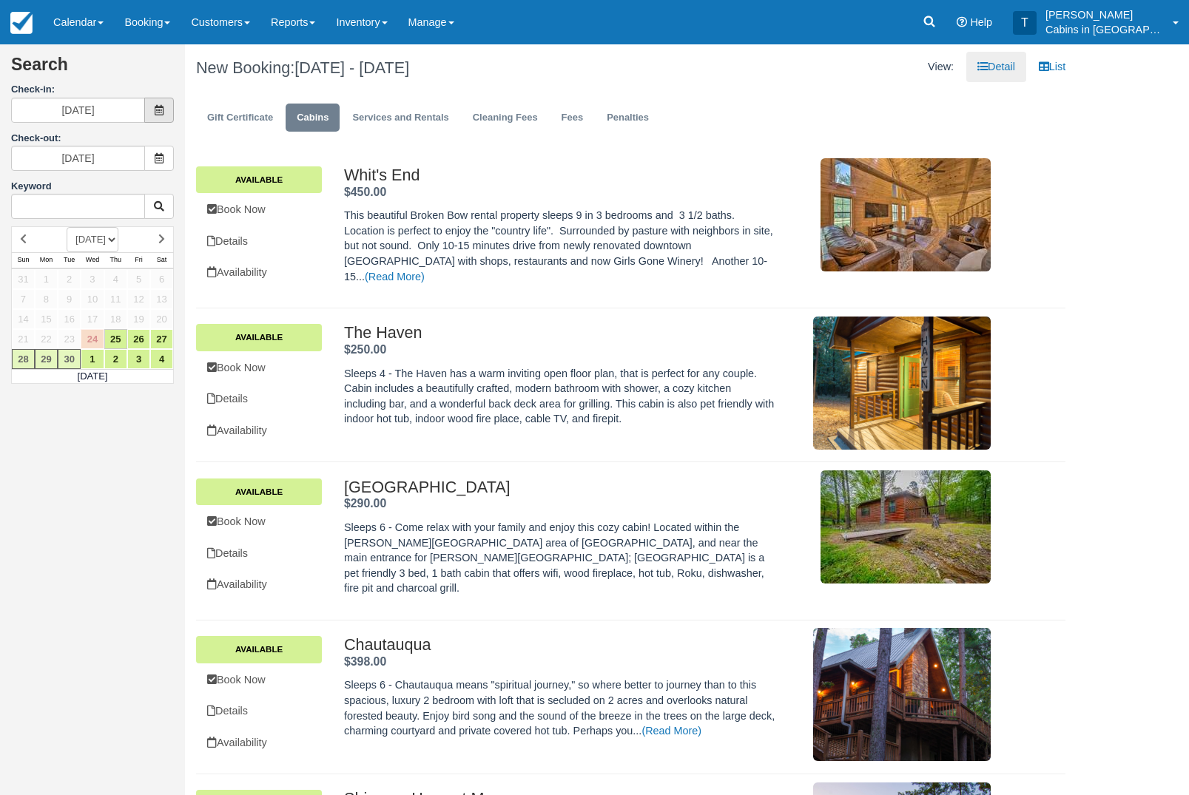
click at [154, 118] on span at bounding box center [159, 110] width 30 height 25
